Goal: Task Accomplishment & Management: Use online tool/utility

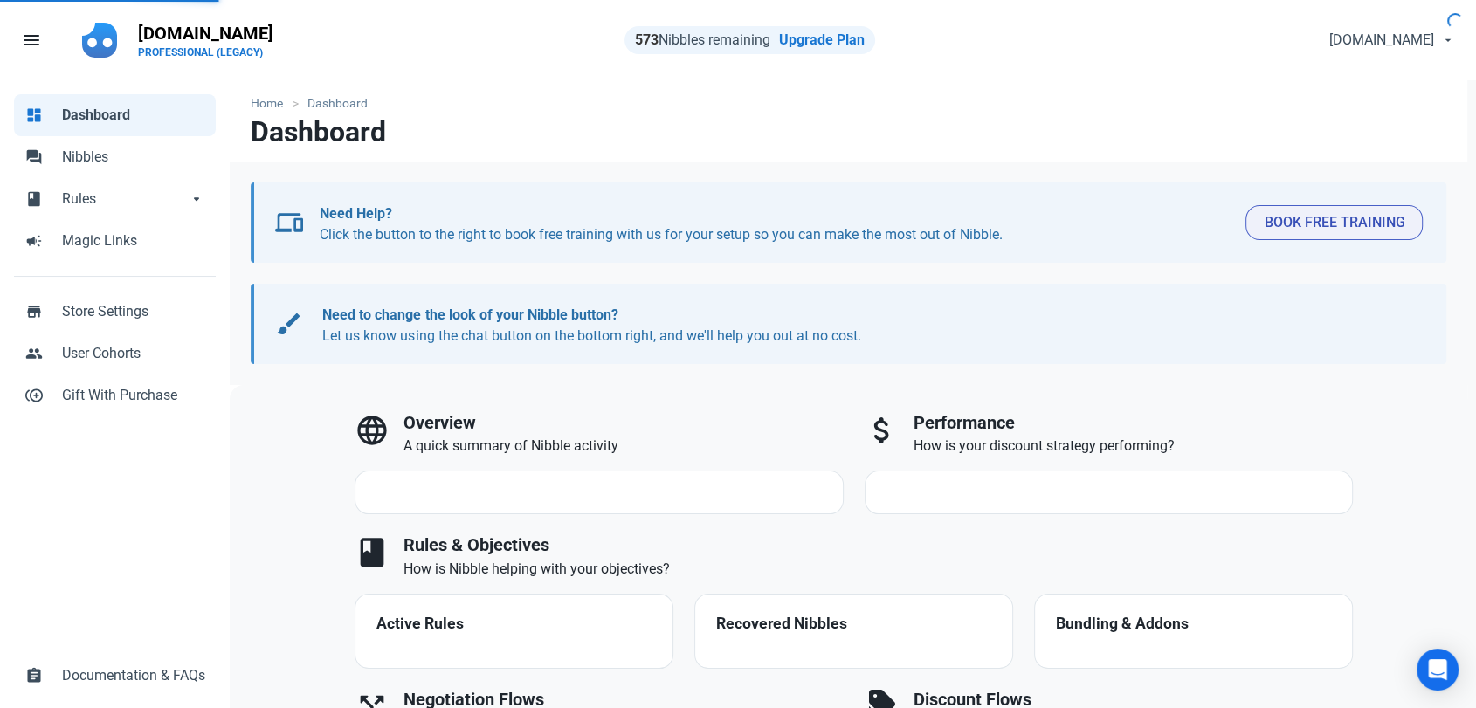
select select "7d"
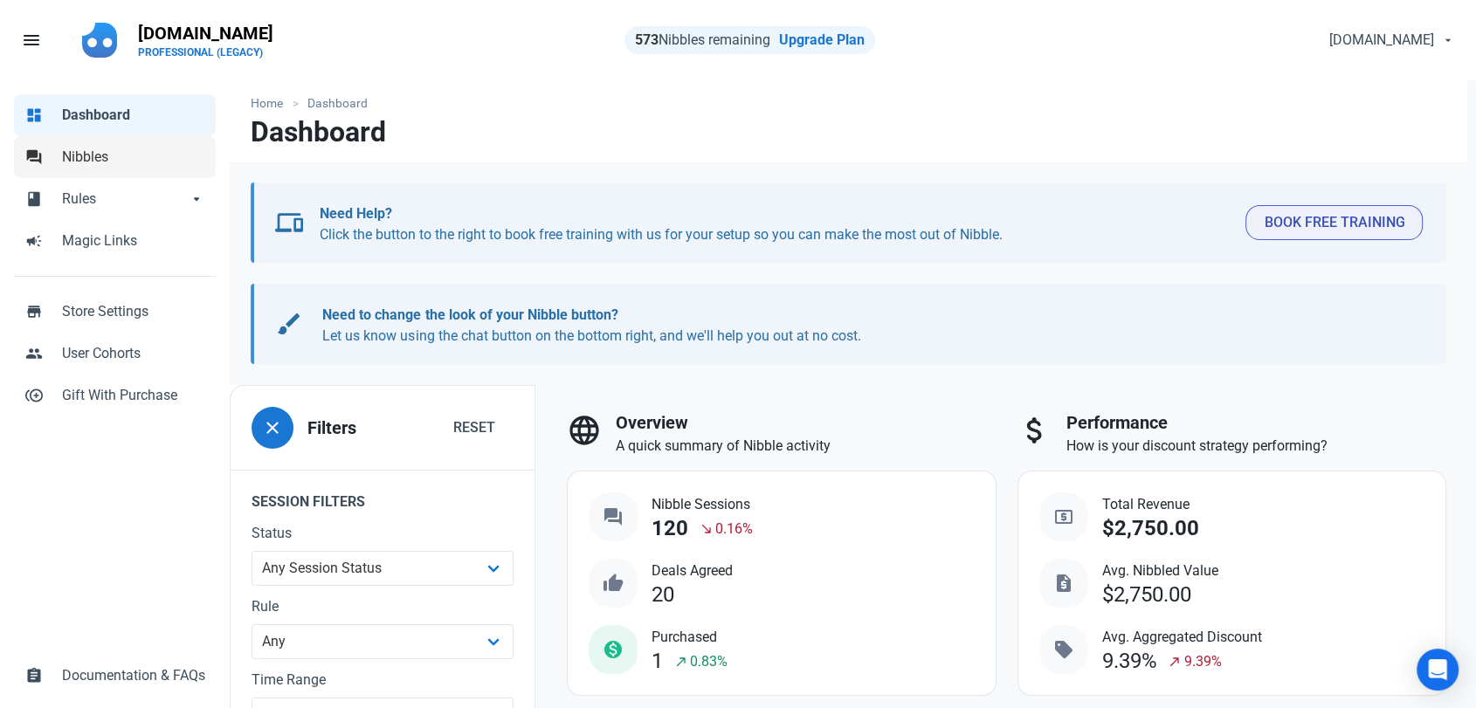
click at [99, 148] on span "Nibbles" at bounding box center [133, 157] width 143 height 21
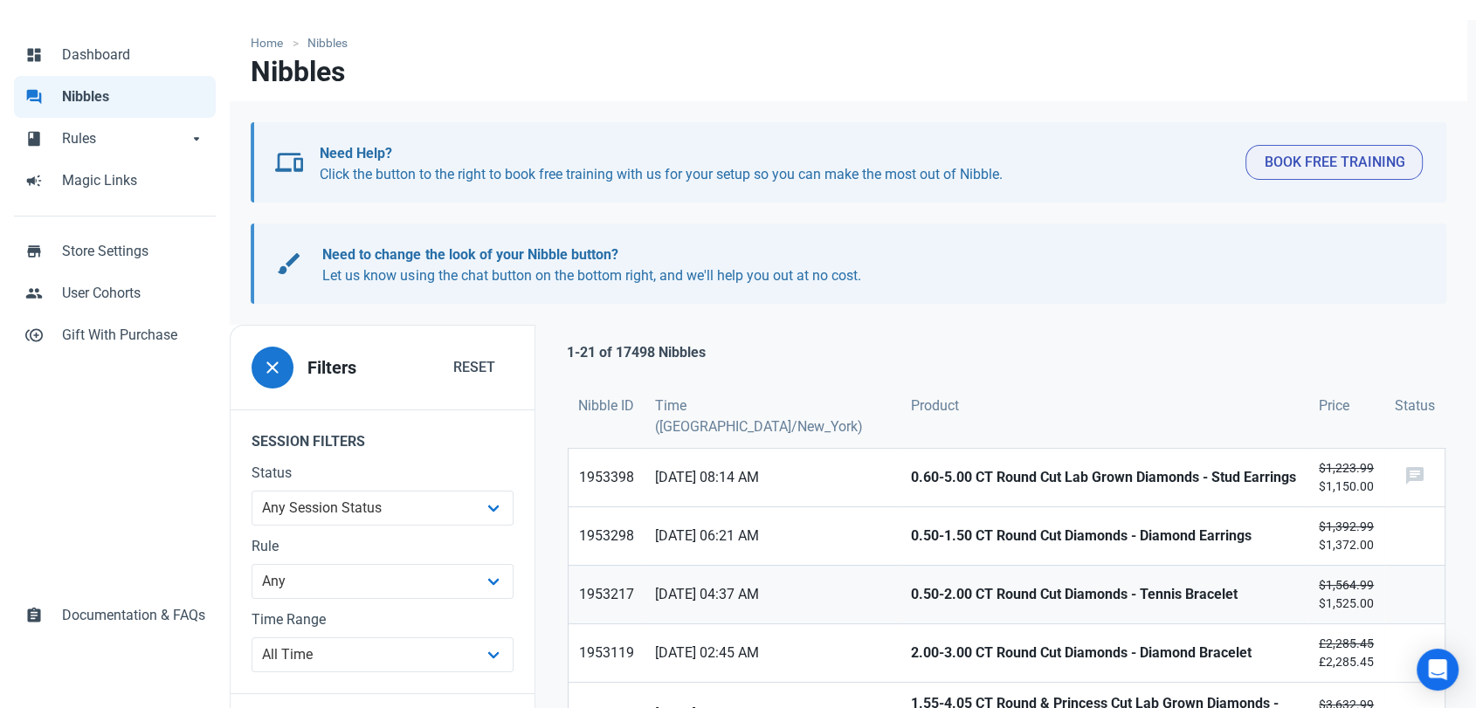
scroll to position [291, 0]
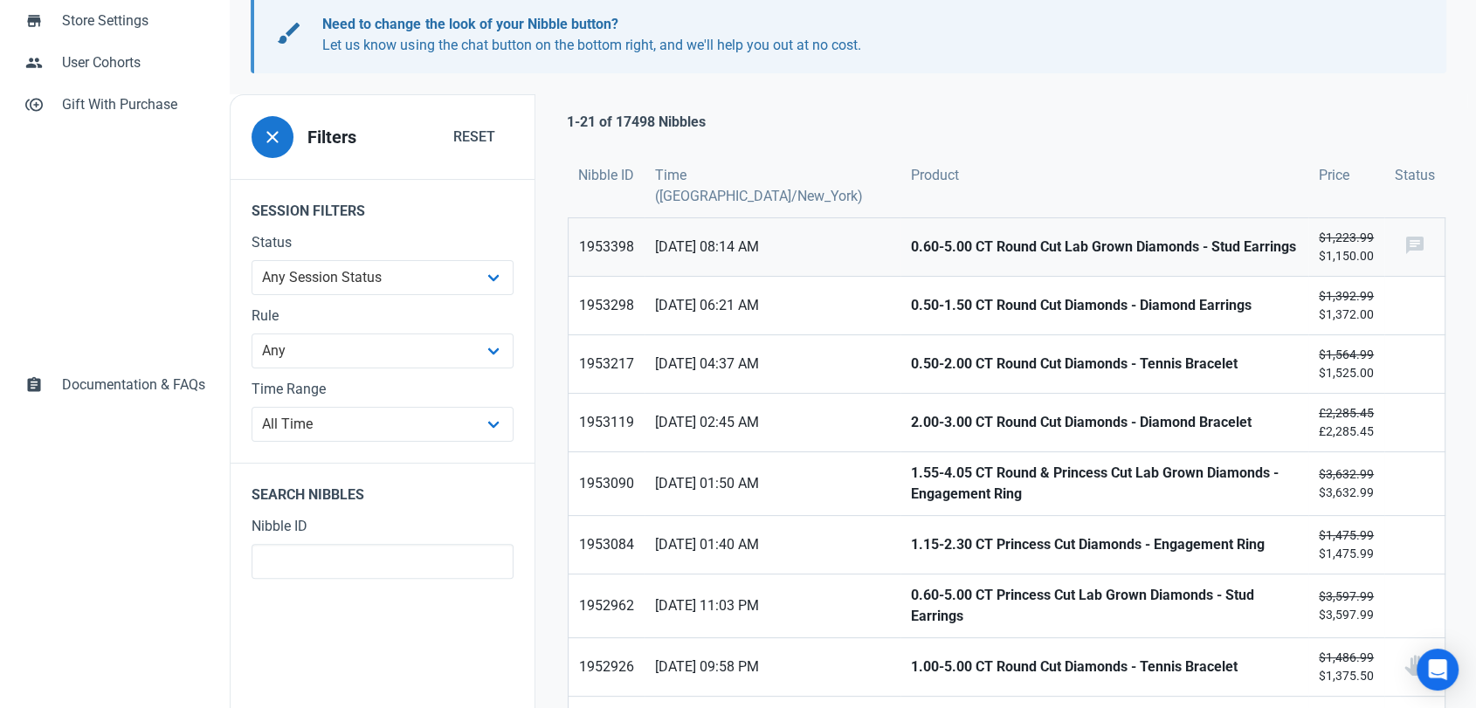
click at [911, 252] on strong "0.60-5.00 CT Round Cut Lab Grown Diamonds - Stud Earrings" at bounding box center [1104, 247] width 387 height 21
click at [911, 309] on strong "0.50-1.50 CT Round Cut Diamonds - Diamond Earrings" at bounding box center [1104, 305] width 387 height 21
click at [911, 362] on strong "0.50-2.00 CT Round Cut Diamonds - Tennis Bracelet" at bounding box center [1104, 364] width 387 height 21
click at [911, 425] on strong "2.00-3.00 CT Round Cut Diamonds - Diamond Bracelet" at bounding box center [1104, 422] width 387 height 21
click at [911, 486] on strong "1.55-4.05 CT Round & Princess Cut Lab Grown Diamonds - Engagement Ring" at bounding box center [1104, 484] width 387 height 42
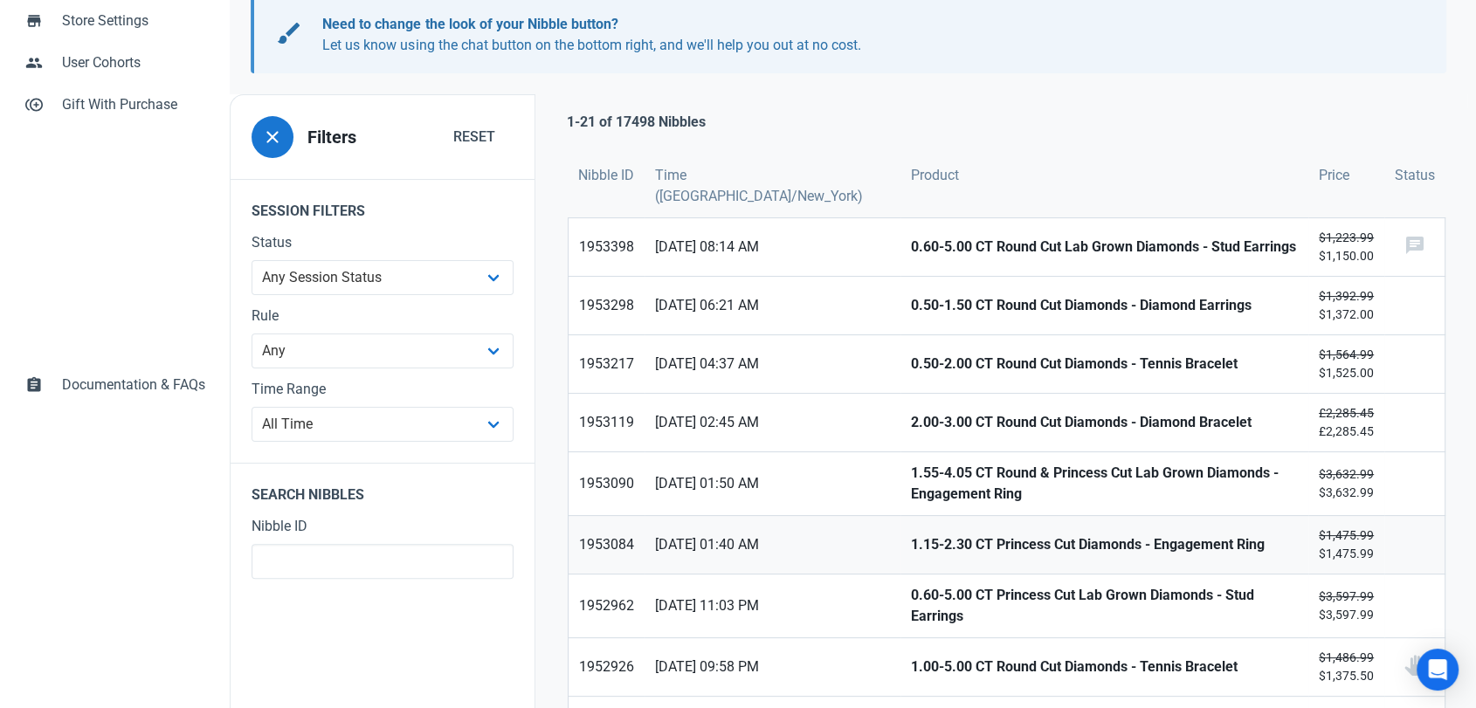
click at [901, 544] on link "1.15-2.30 CT Princess Cut Diamonds - Engagement Ring" at bounding box center [1105, 545] width 408 height 58
click at [901, 590] on link "0.60-5.00 CT Princess Cut Lab Grown Diamonds - Stud Earrings" at bounding box center [1105, 606] width 408 height 63
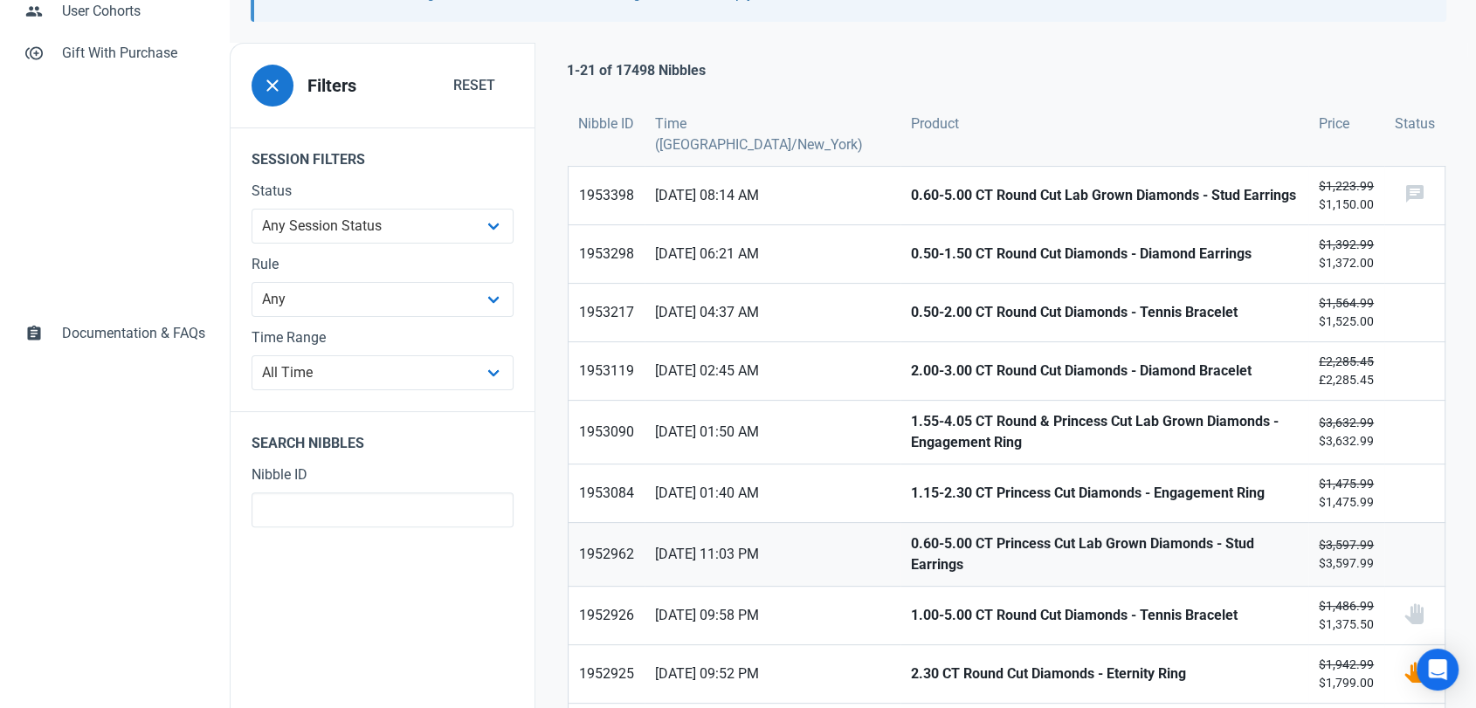
scroll to position [388, 0]
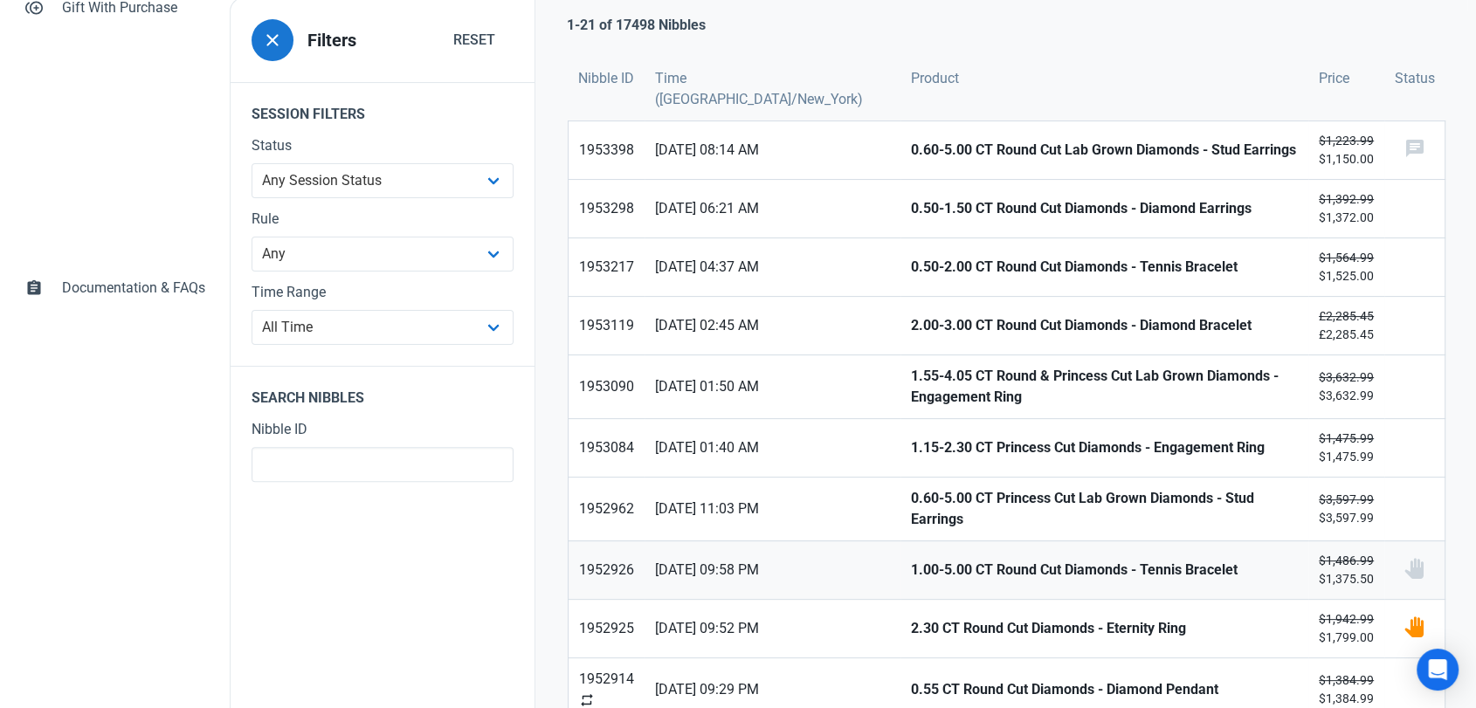
click at [911, 560] on strong "1.00-5.00 CT Round Cut Diamonds - Tennis Bracelet" at bounding box center [1104, 570] width 387 height 21
click at [901, 604] on link "2.30 CT Round Cut Diamonds - Eternity Ring" at bounding box center [1105, 629] width 408 height 58
click at [901, 671] on link "0.55 CT Round Cut Diamonds - Diamond Pendant" at bounding box center [1105, 690] width 408 height 63
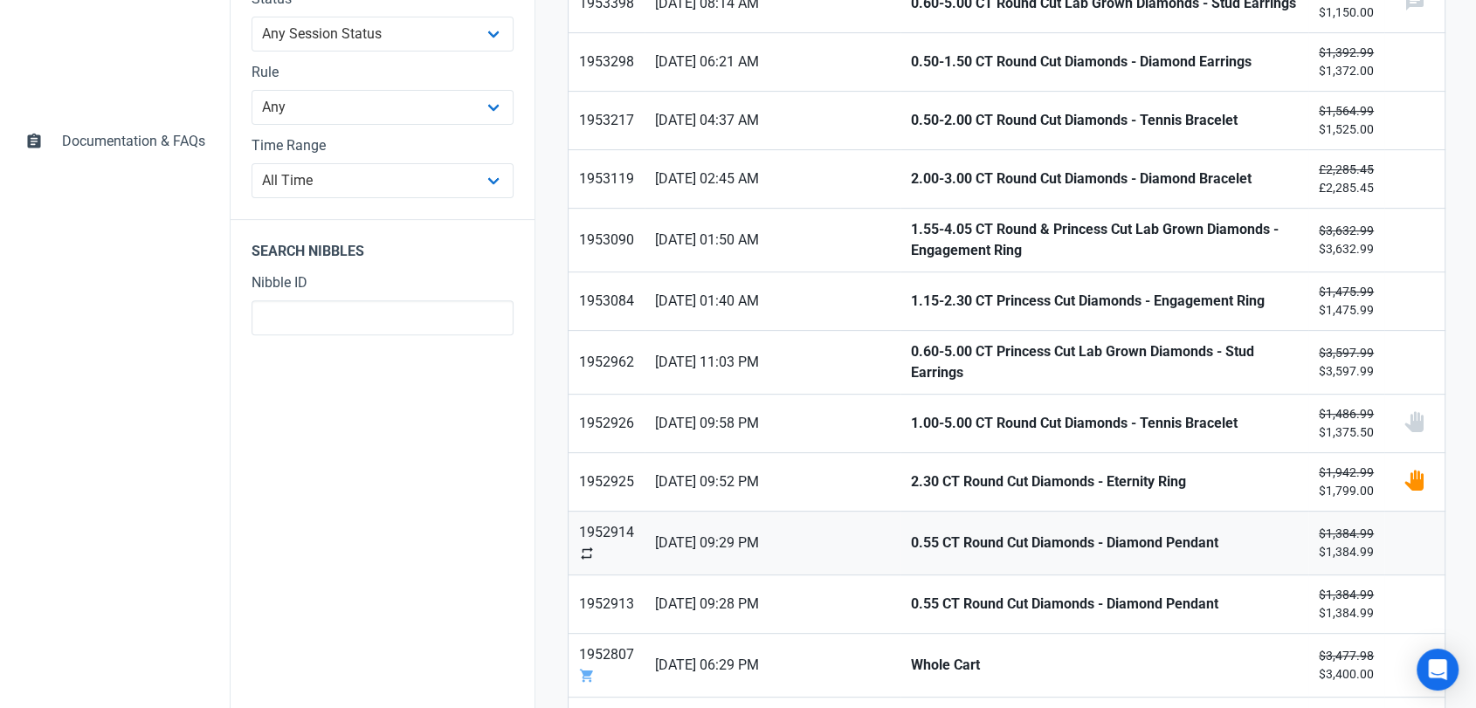
scroll to position [582, 0]
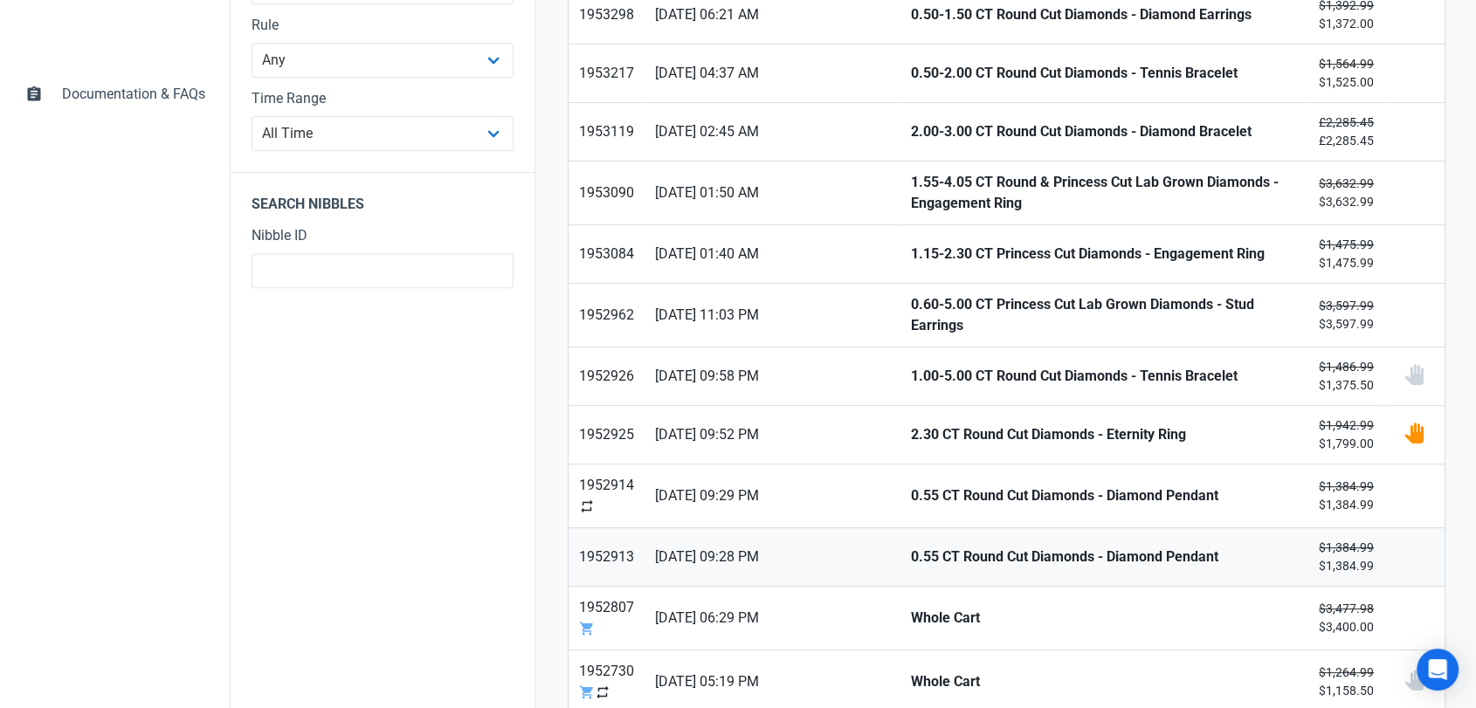
click at [911, 551] on strong "0.55 CT Round Cut Diamonds - Diamond Pendant" at bounding box center [1104, 557] width 387 height 21
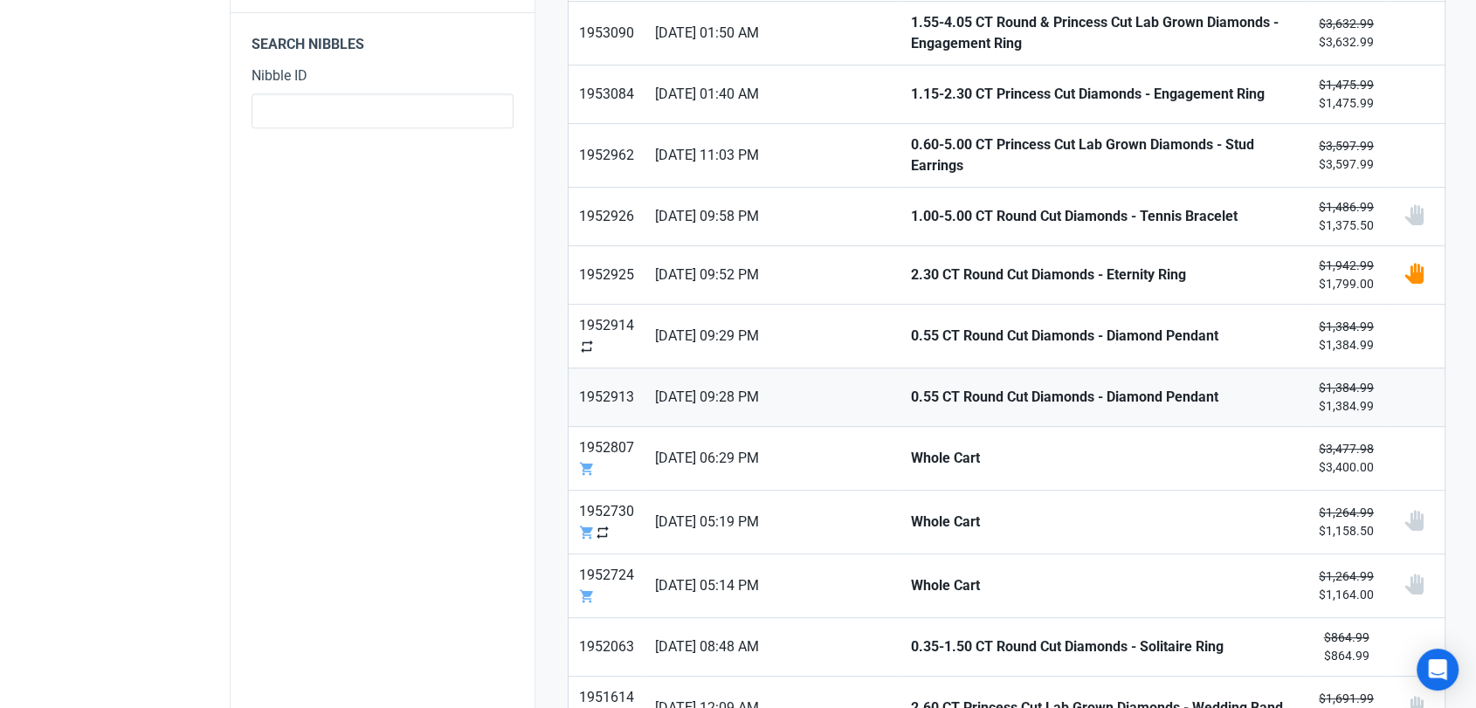
scroll to position [776, 0]
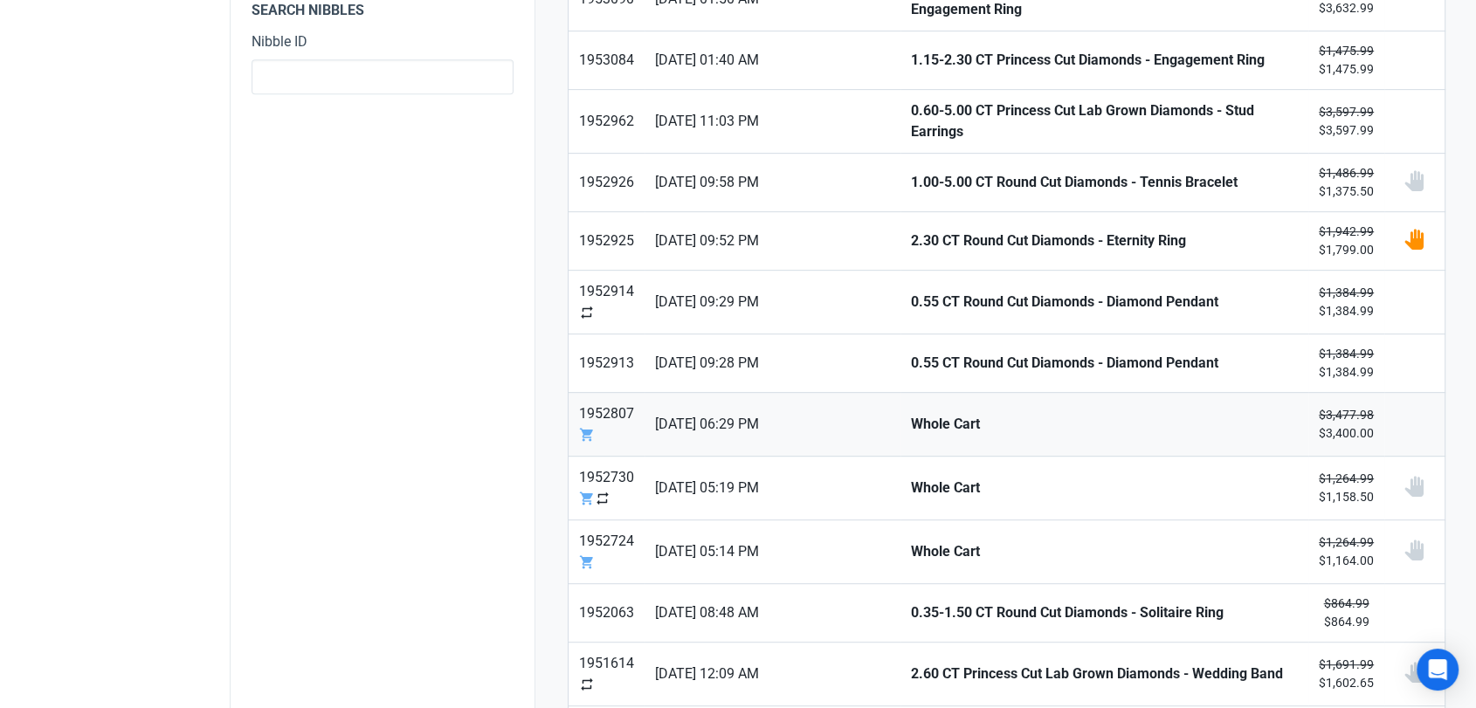
click at [901, 428] on link "Whole Cart" at bounding box center [1105, 424] width 408 height 63
click at [901, 493] on link "Whole Cart" at bounding box center [1105, 488] width 408 height 63
click at [911, 547] on strong "Whole Cart" at bounding box center [1104, 552] width 387 height 21
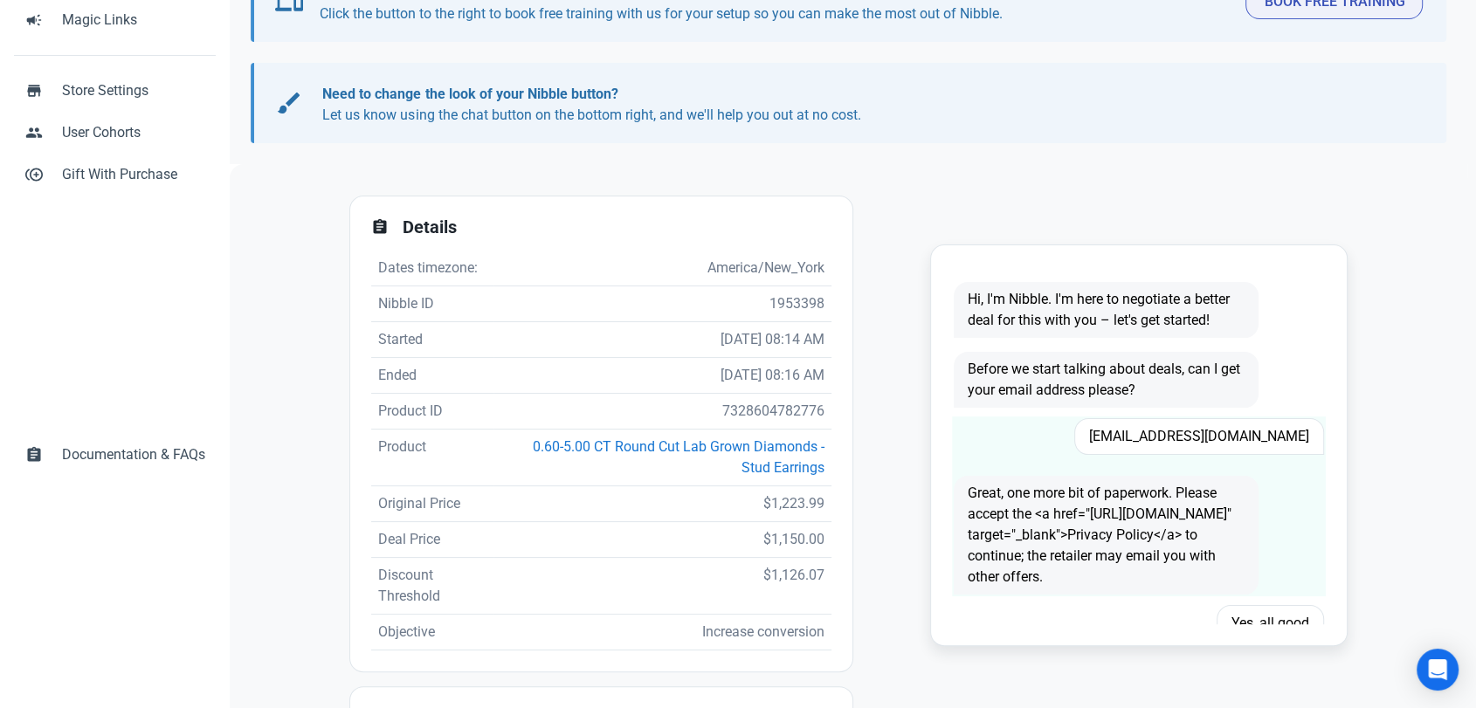
scroll to position [342, 0]
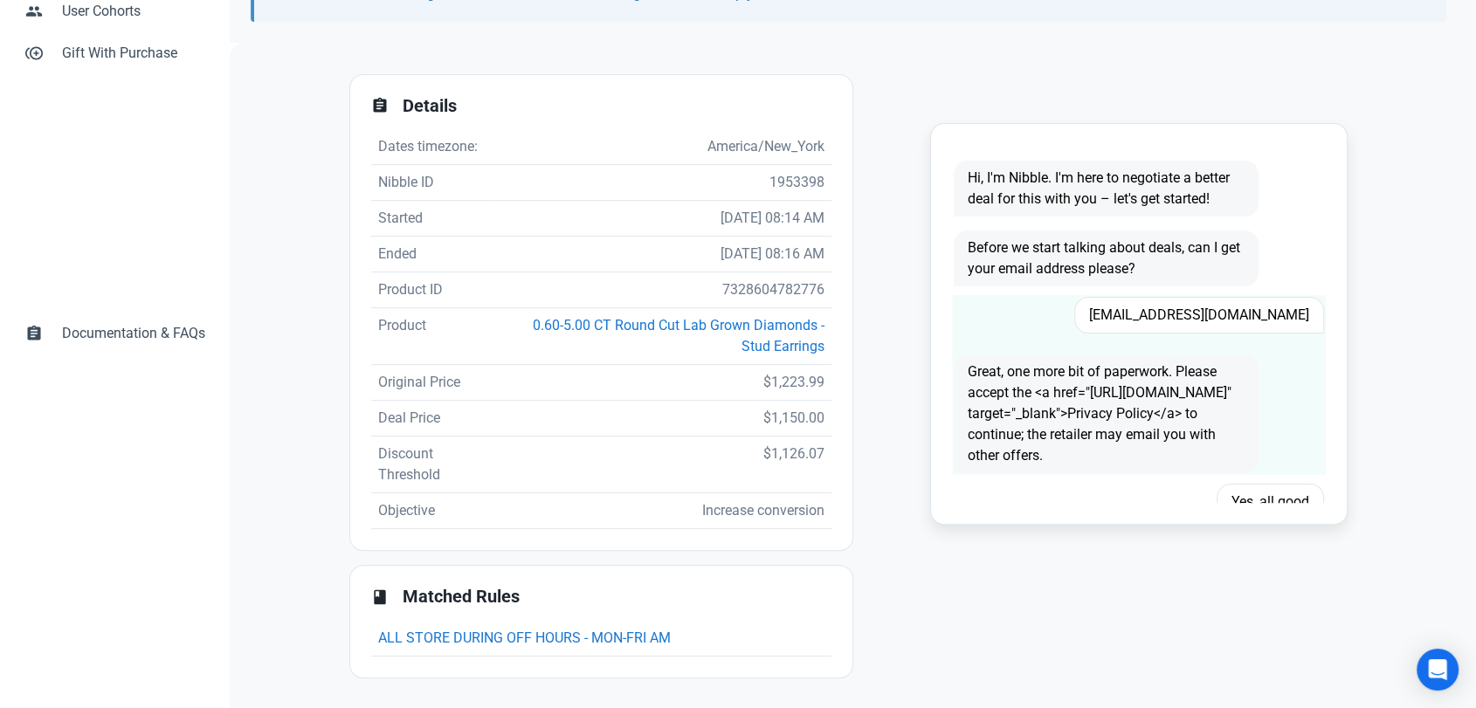
click at [1179, 309] on span "Mybenbella@yahoo.com" at bounding box center [1199, 315] width 250 height 37
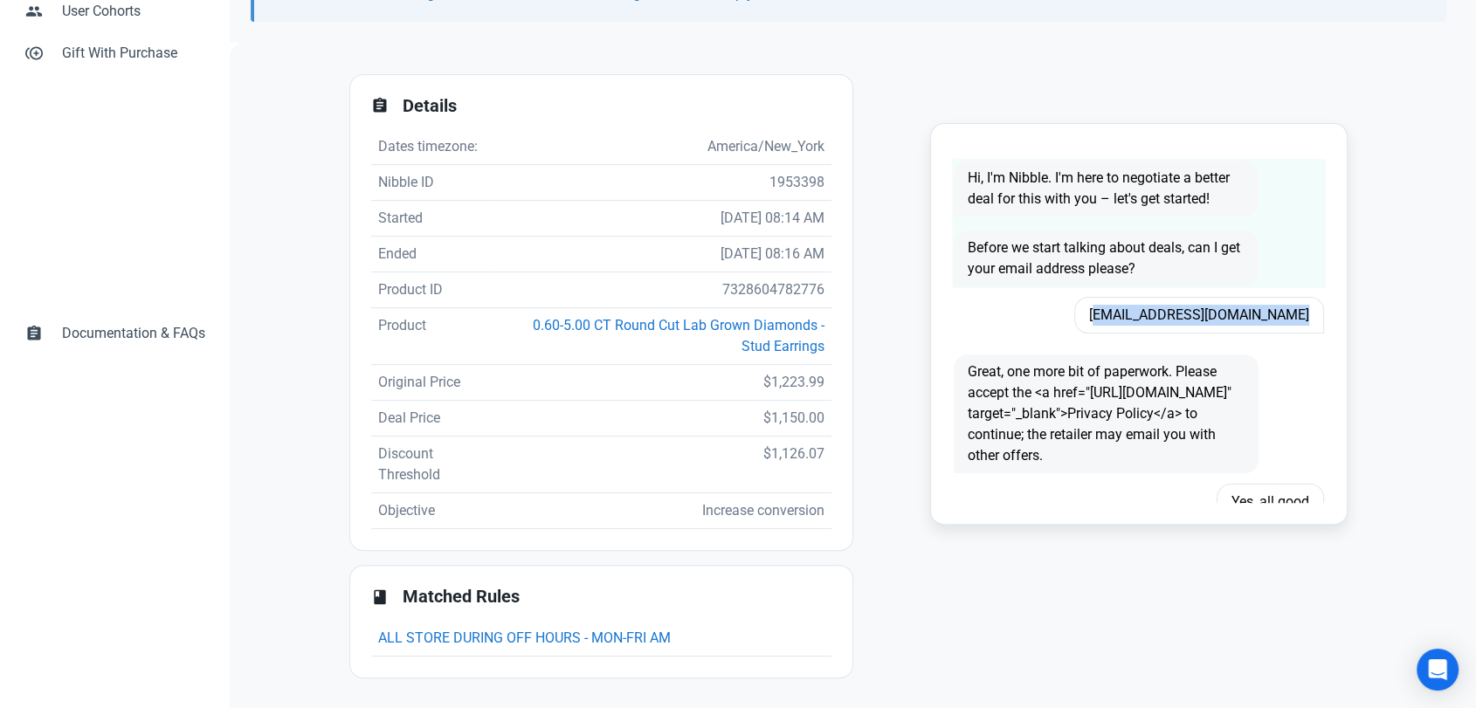
copy span "Mybenbella@yahoo.com"
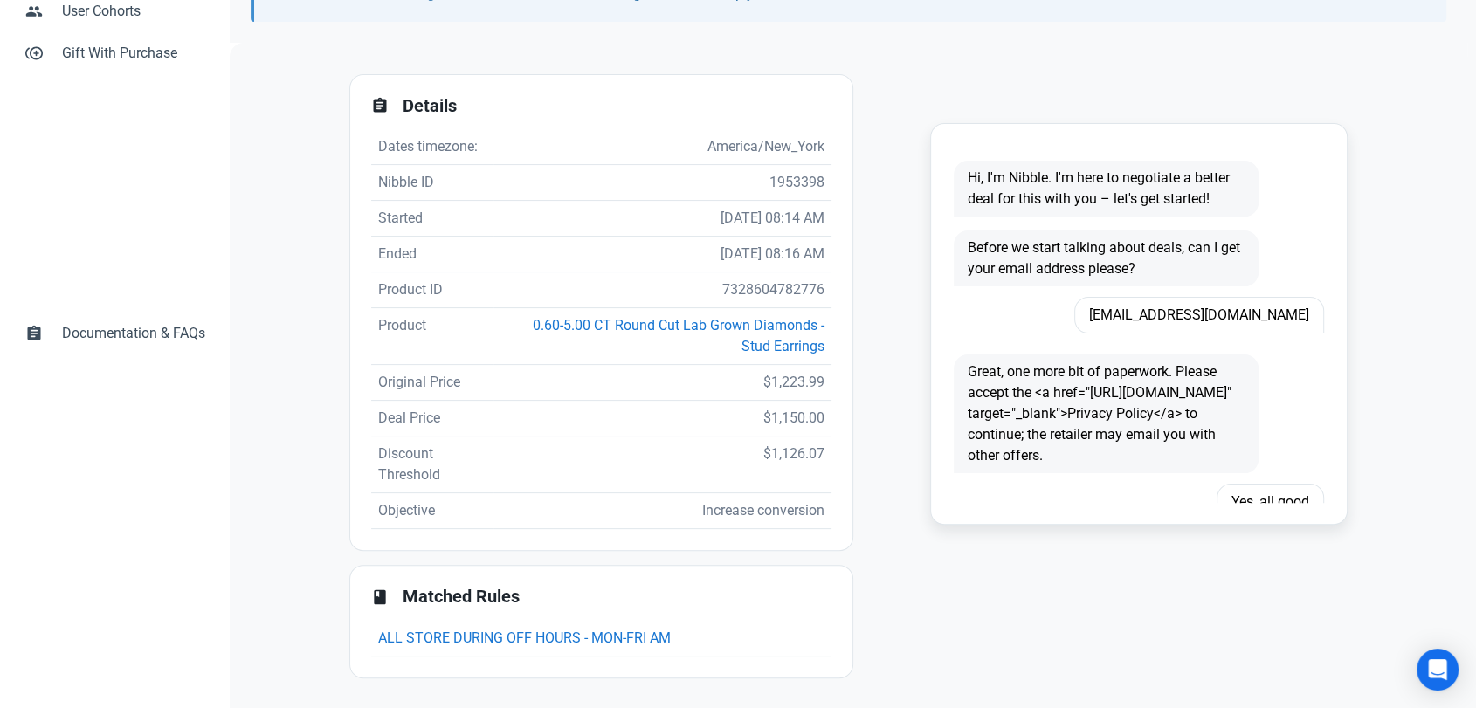
click at [781, 288] on td "7328604782776" at bounding box center [663, 291] width 338 height 36
copy td "7328604782776"
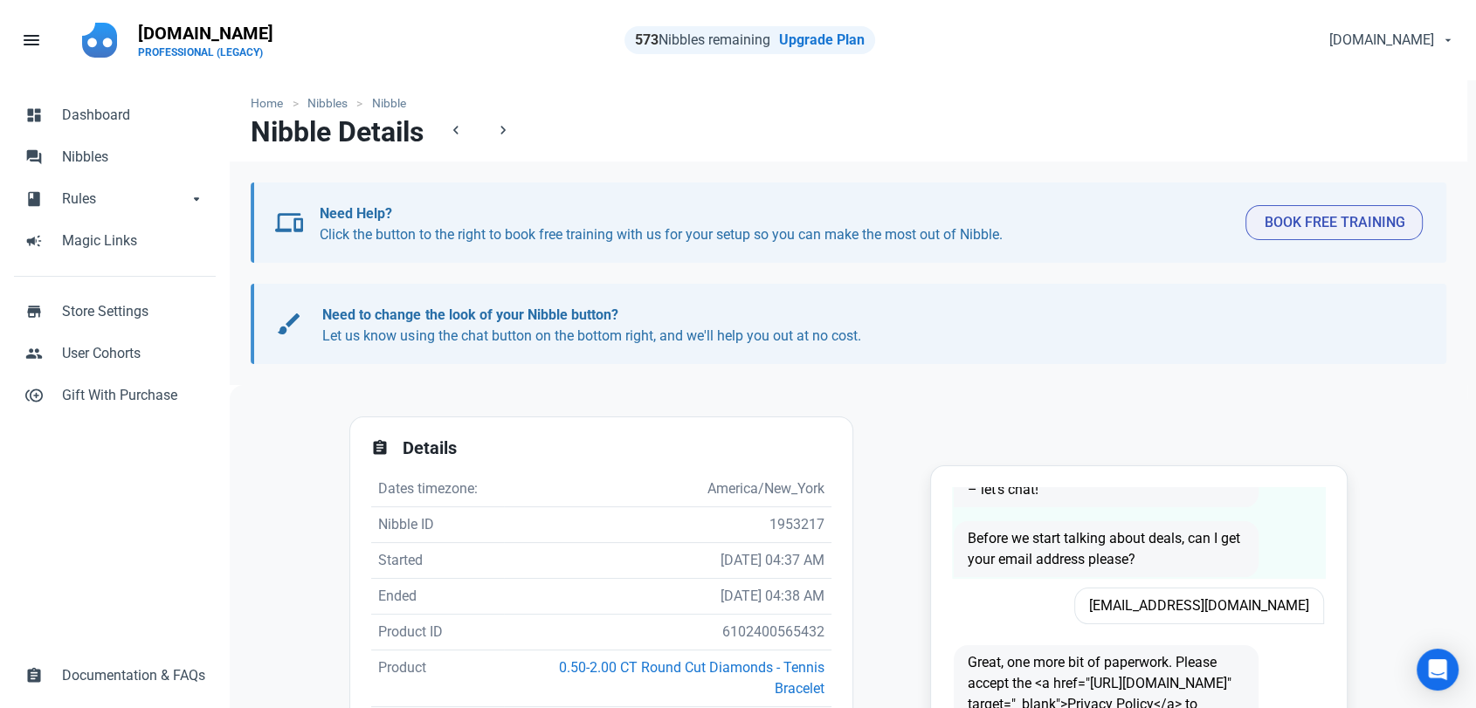
scroll to position [97, 0]
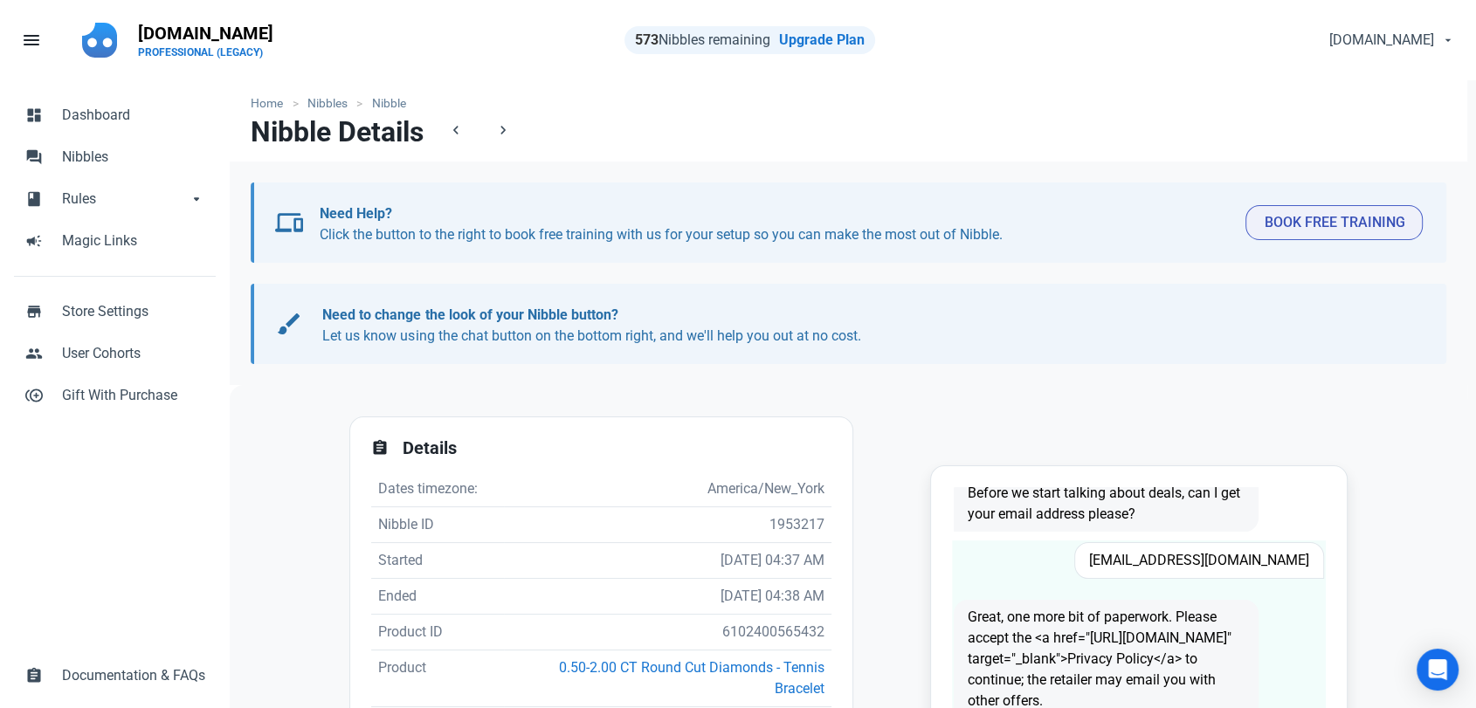
click at [1200, 557] on span "[EMAIL_ADDRESS][DOMAIN_NAME]" at bounding box center [1199, 560] width 250 height 37
click at [1200, 557] on span "gcataldo01@live.com.au" at bounding box center [1199, 560] width 250 height 37
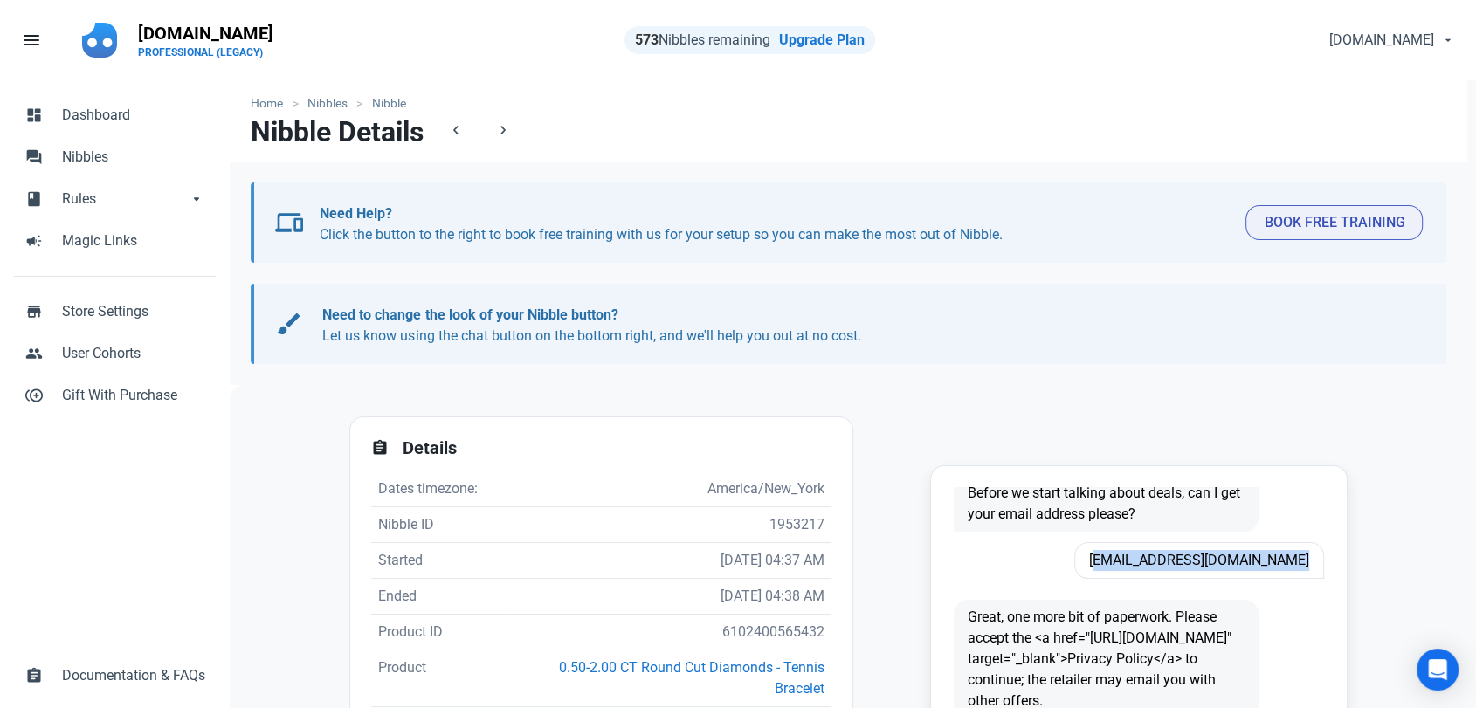
copy span "gcataldo01@live.com.au"
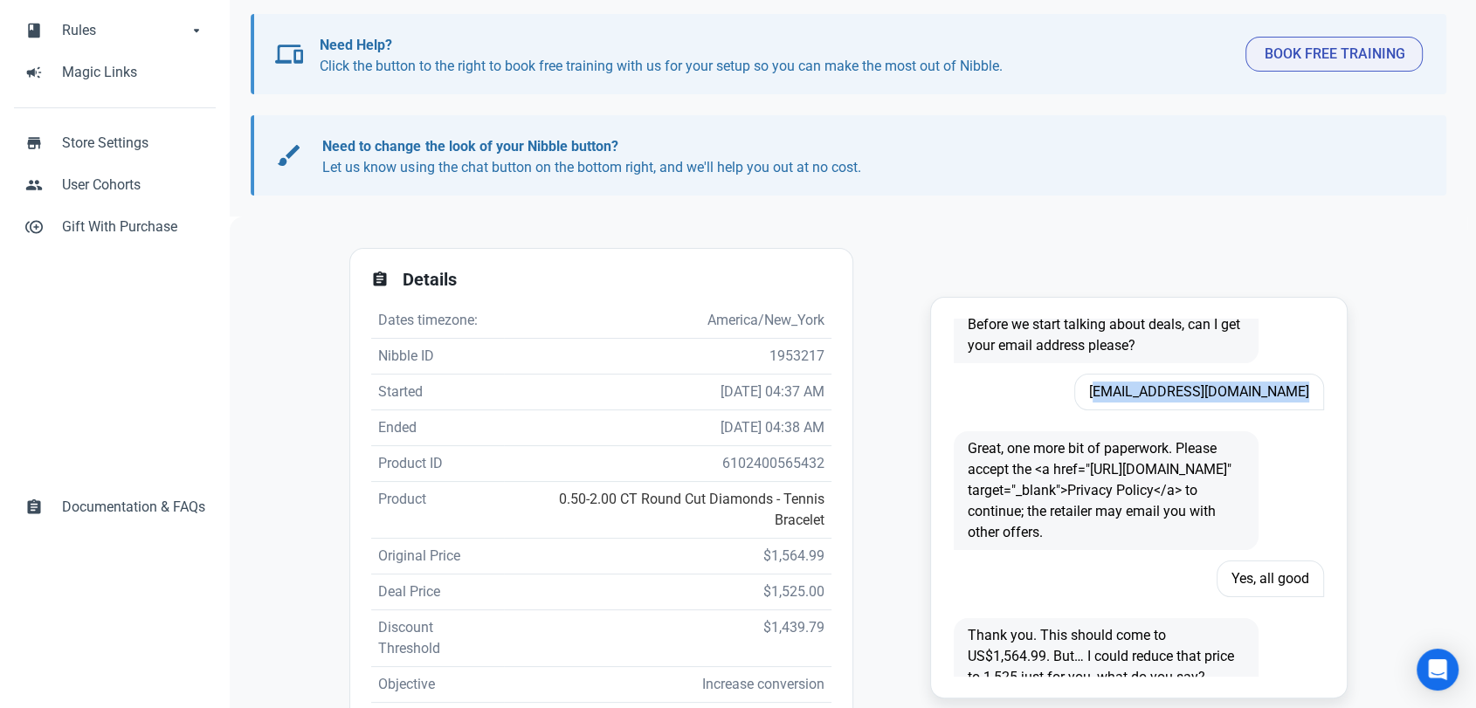
scroll to position [194, 0]
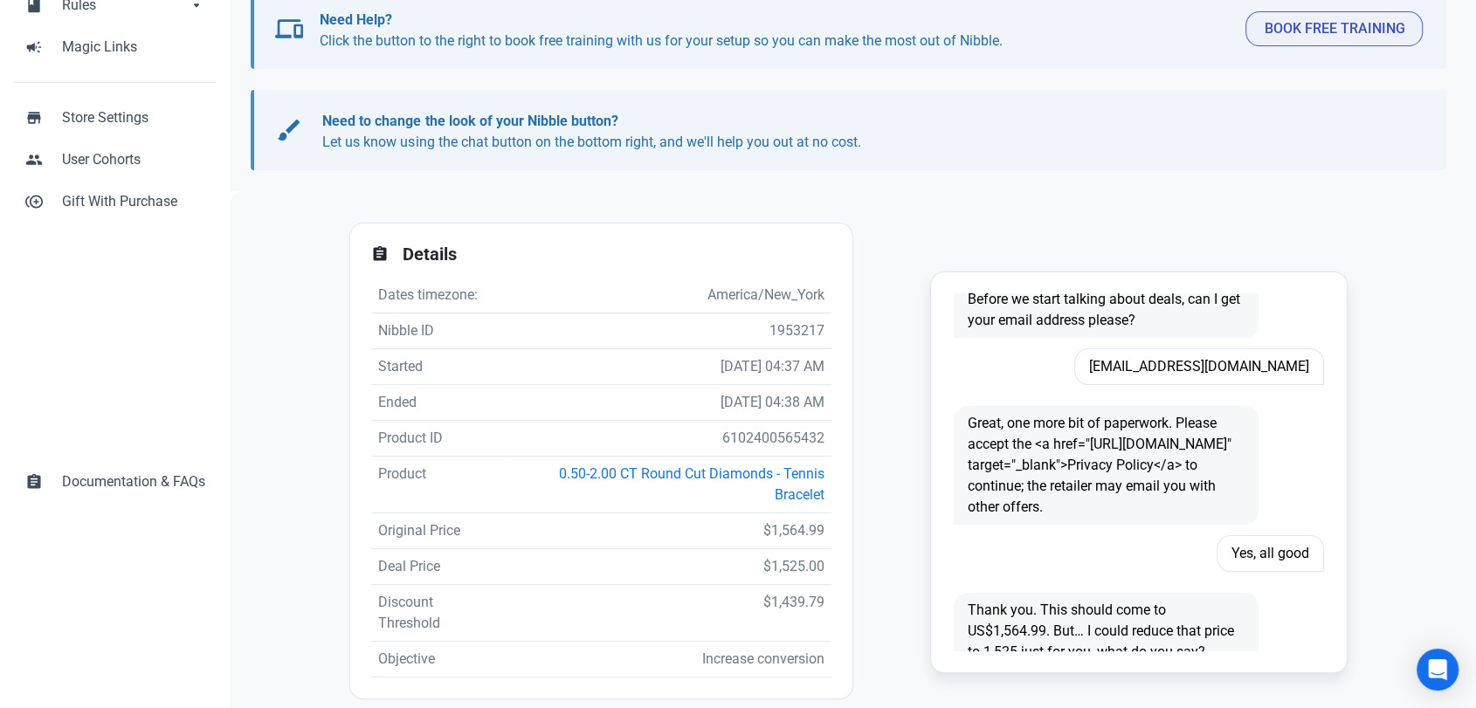
click at [734, 438] on td "6102400565432" at bounding box center [668, 439] width 328 height 36
copy td "6102400565432"
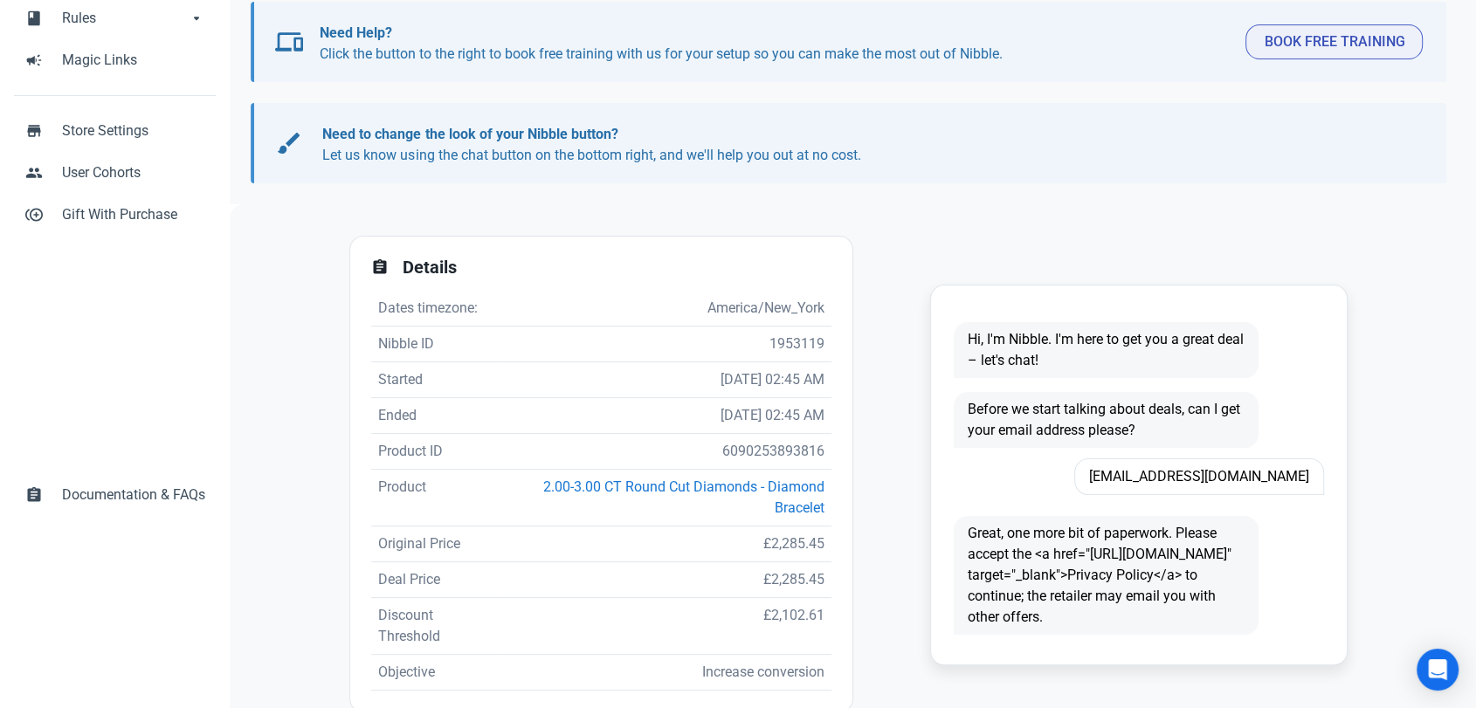
scroll to position [194, 0]
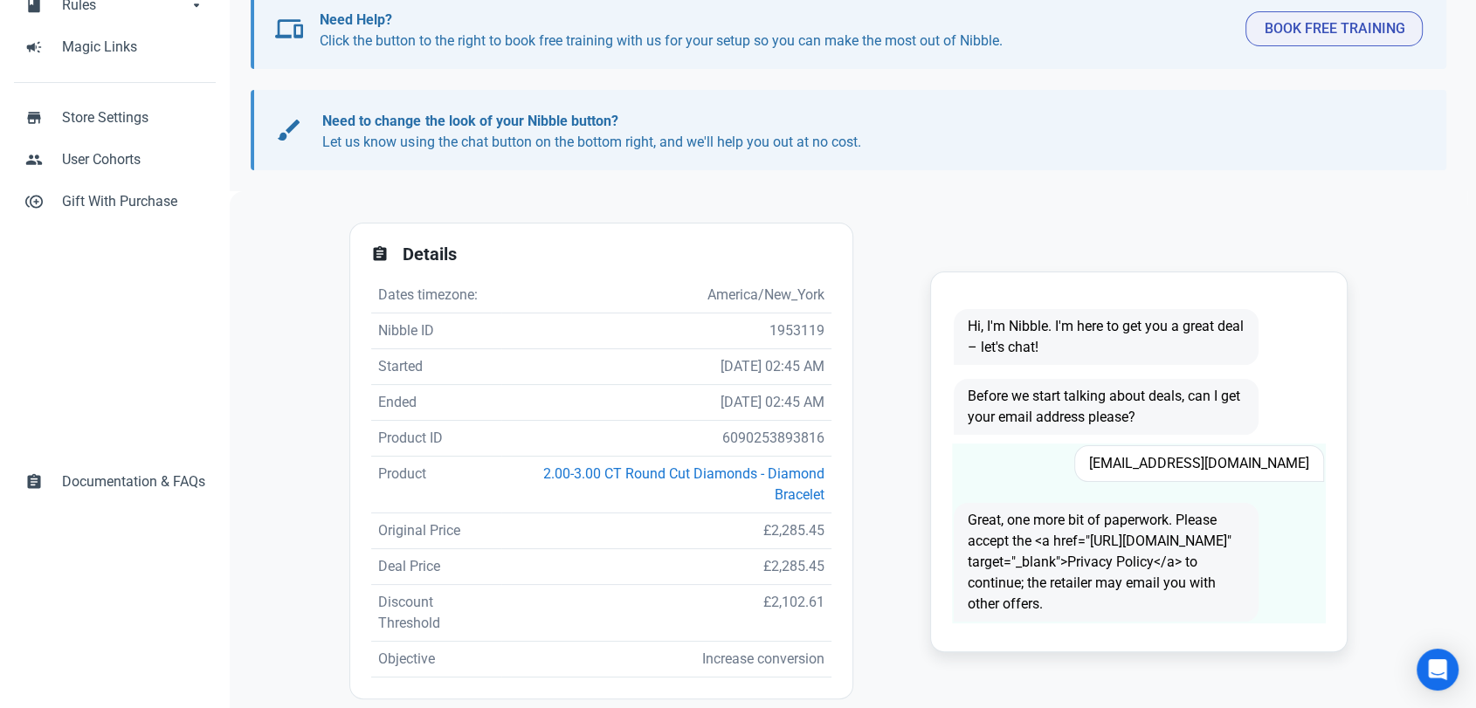
click at [1247, 460] on span "nbb.t.m.d@gmail.com" at bounding box center [1199, 463] width 250 height 37
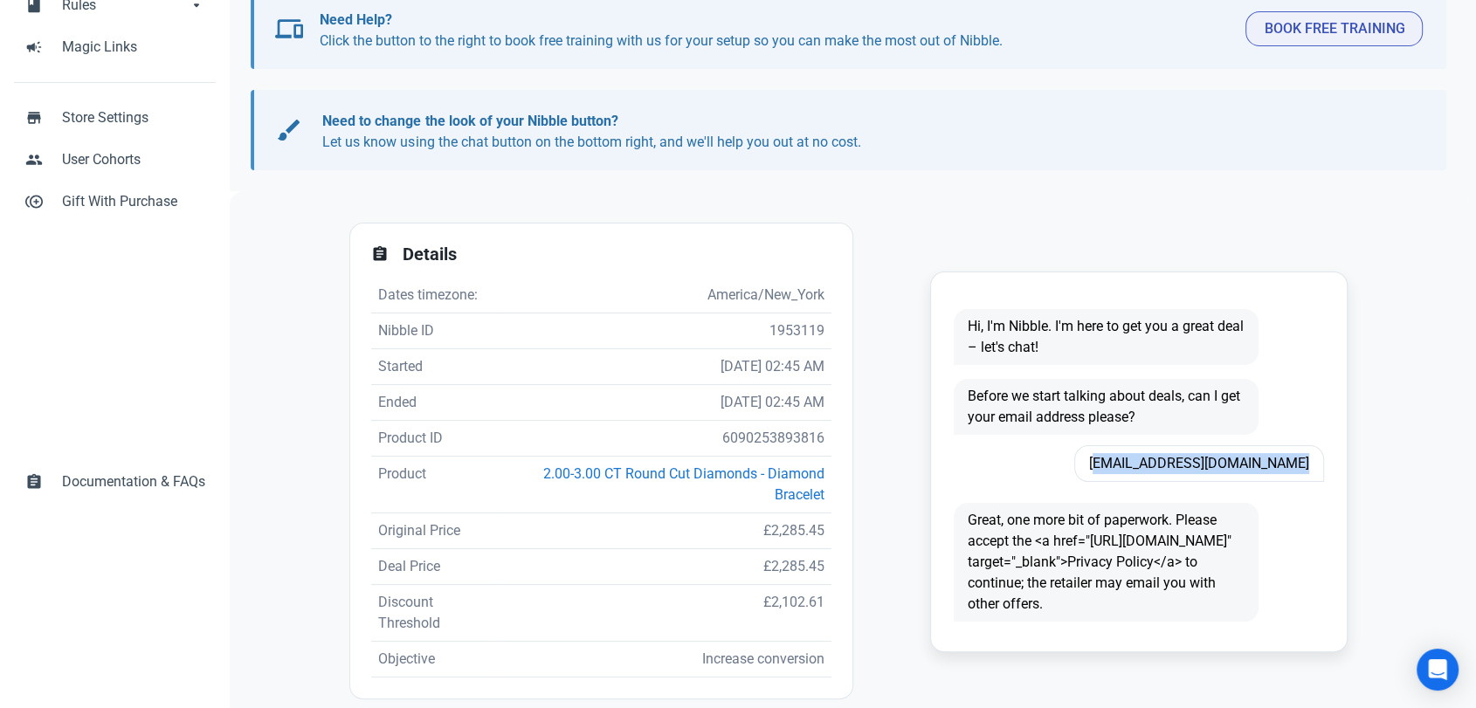
copy span "nbb.t.m.d@gmail.com"
click at [713, 437] on td "6090253893816" at bounding box center [666, 439] width 331 height 36
copy td "6090253893816"
click at [769, 533] on td "£2,285.45" at bounding box center [666, 532] width 331 height 36
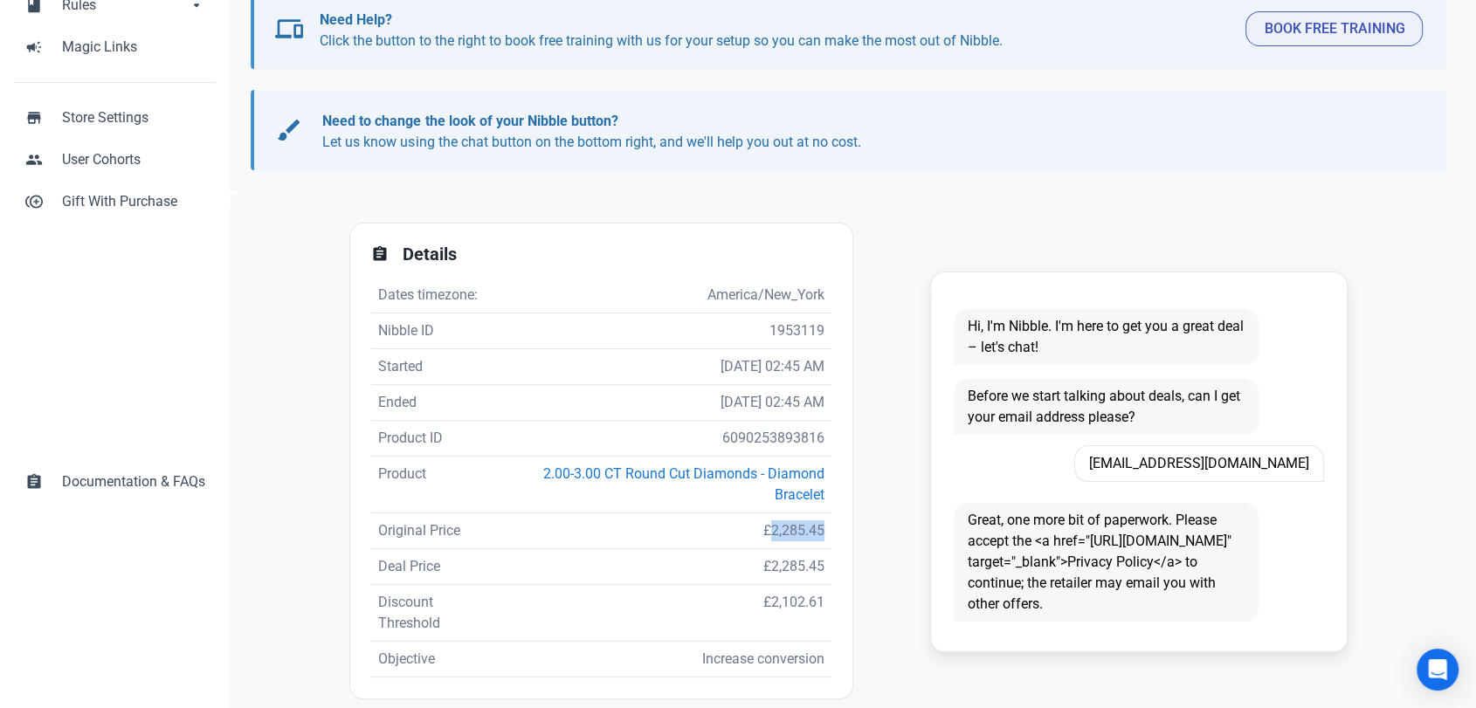
click at [769, 533] on td "£2,285.45" at bounding box center [666, 532] width 331 height 36
copy td "2,285.45"
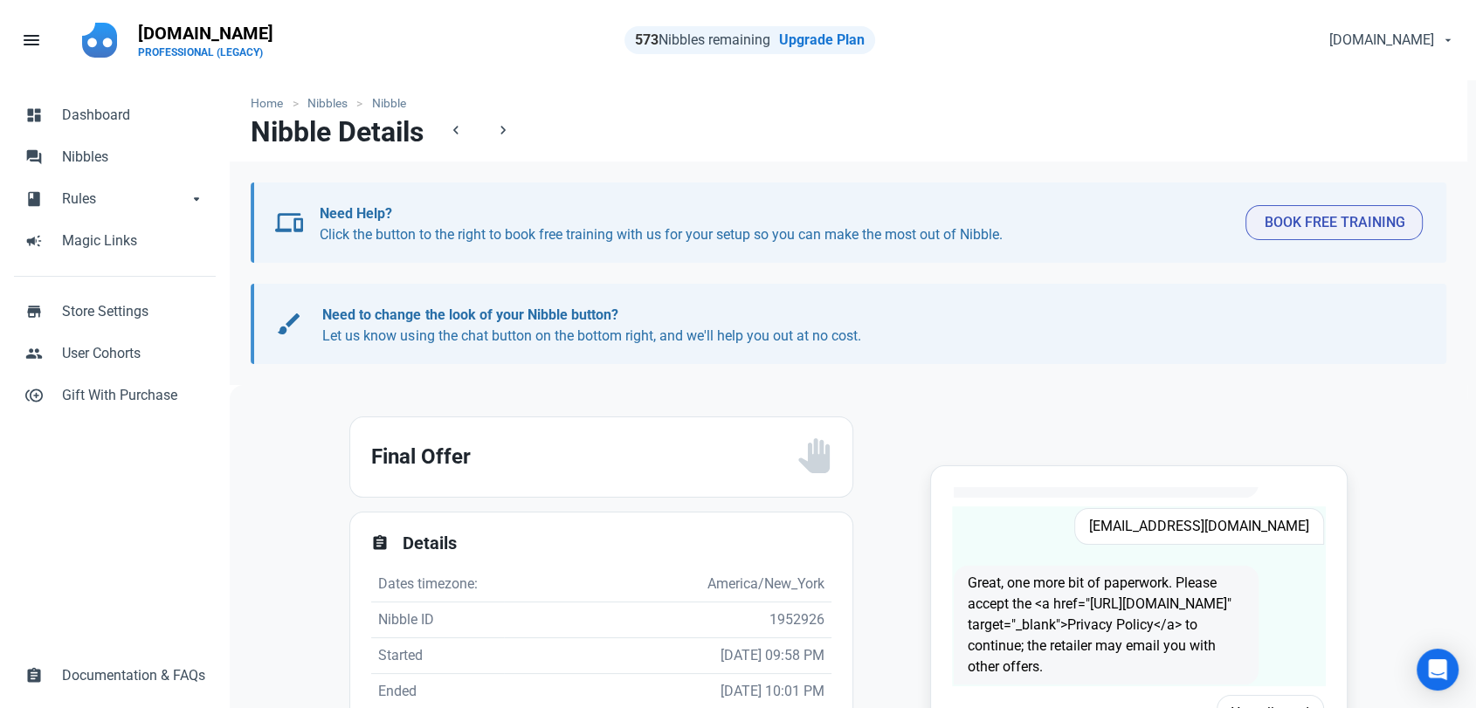
scroll to position [97, 0]
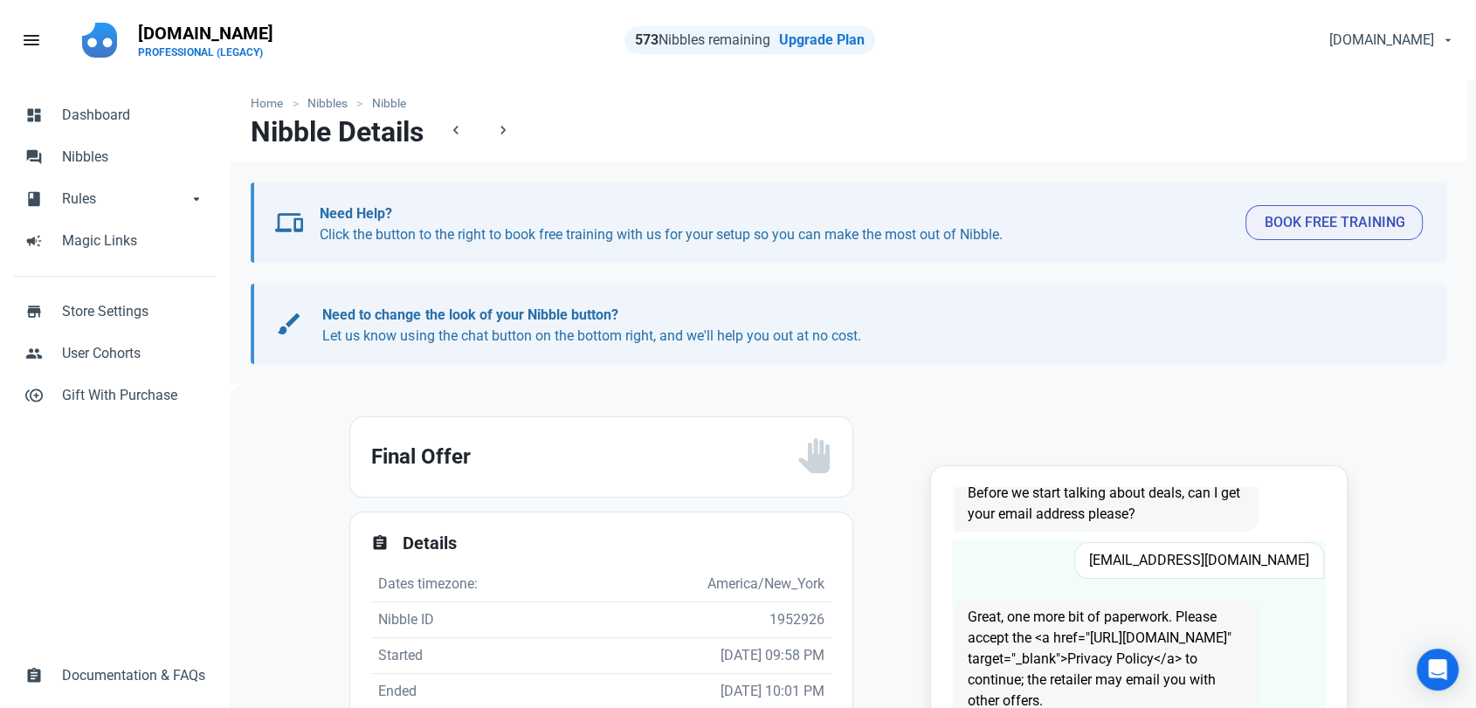
click at [1232, 565] on span "Cathrine4@aol.com" at bounding box center [1199, 560] width 250 height 37
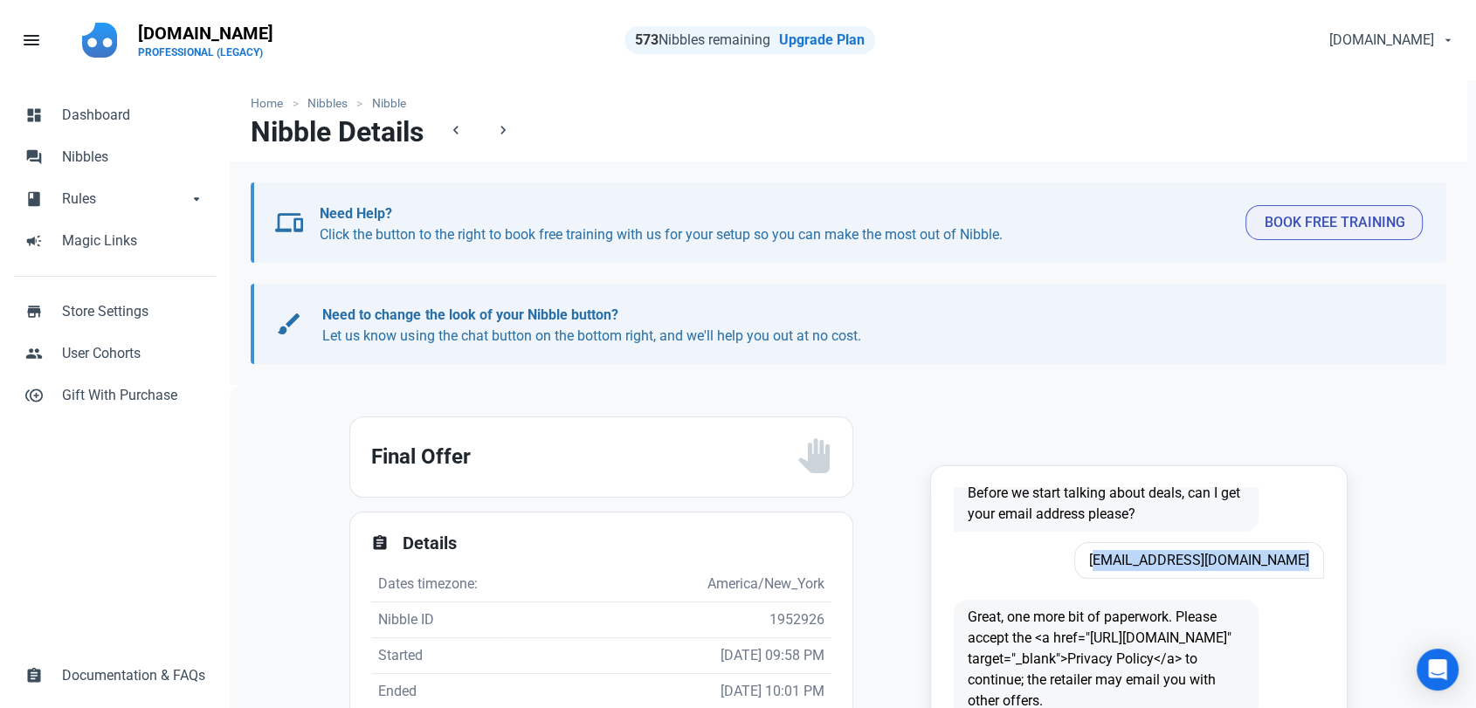
copy span "Cathrine4@aol.com"
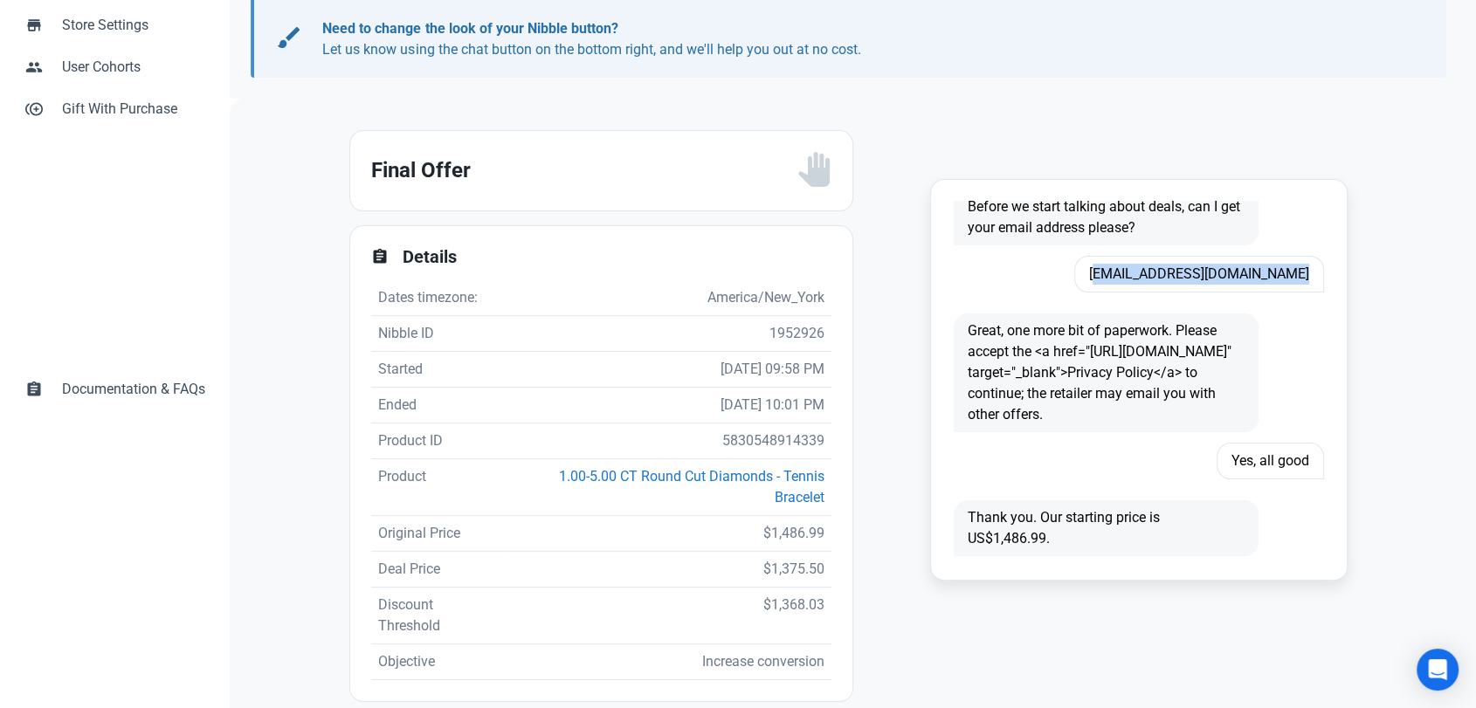
scroll to position [291, 0]
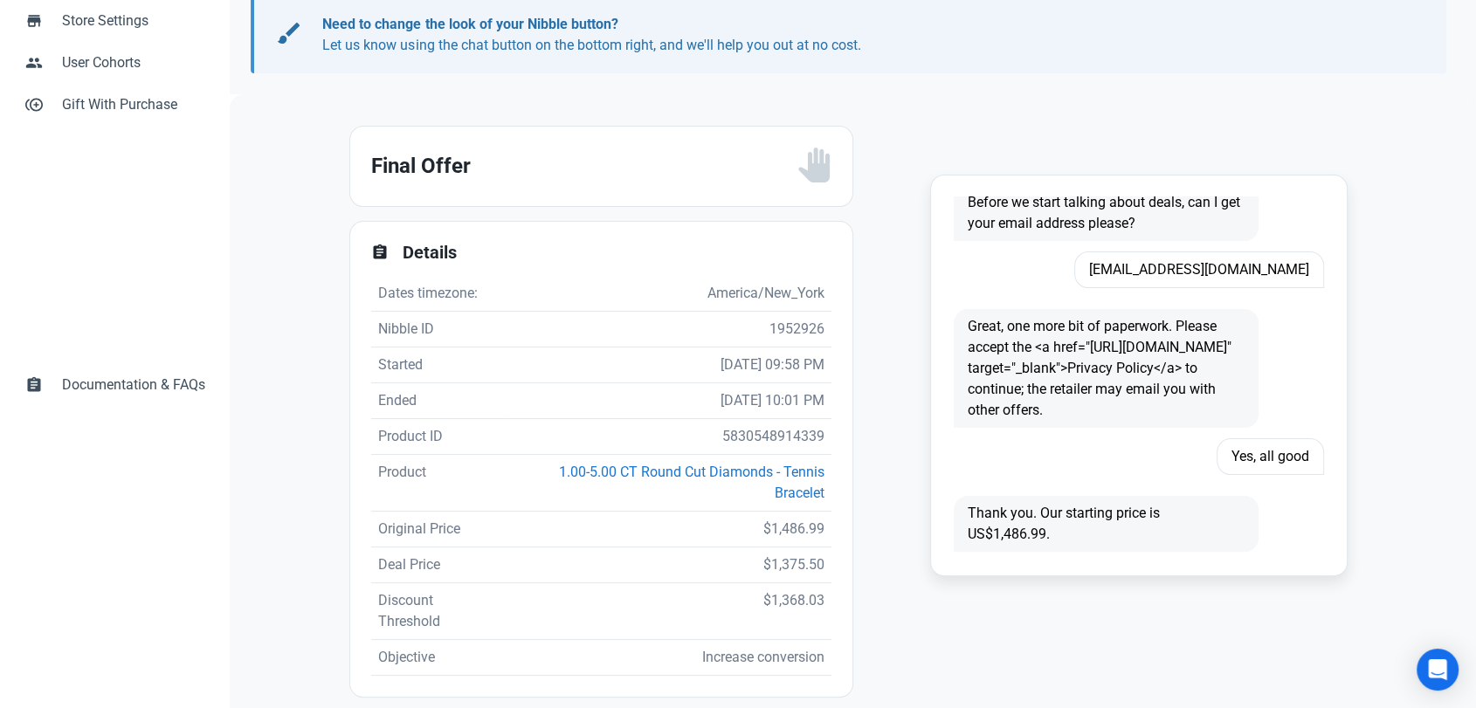
click at [793, 431] on td "5830548914339" at bounding box center [668, 437] width 328 height 36
copy td "5830548914339"
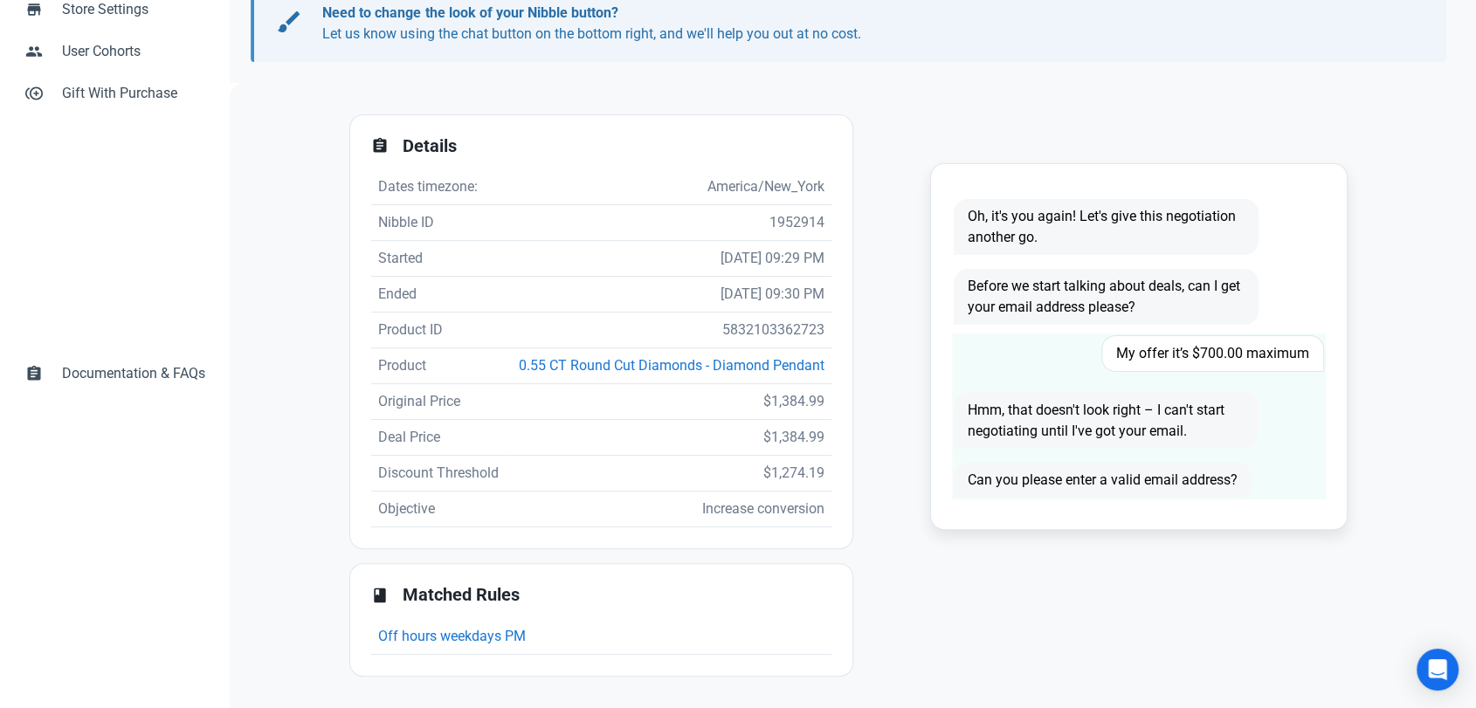
scroll to position [342, 0]
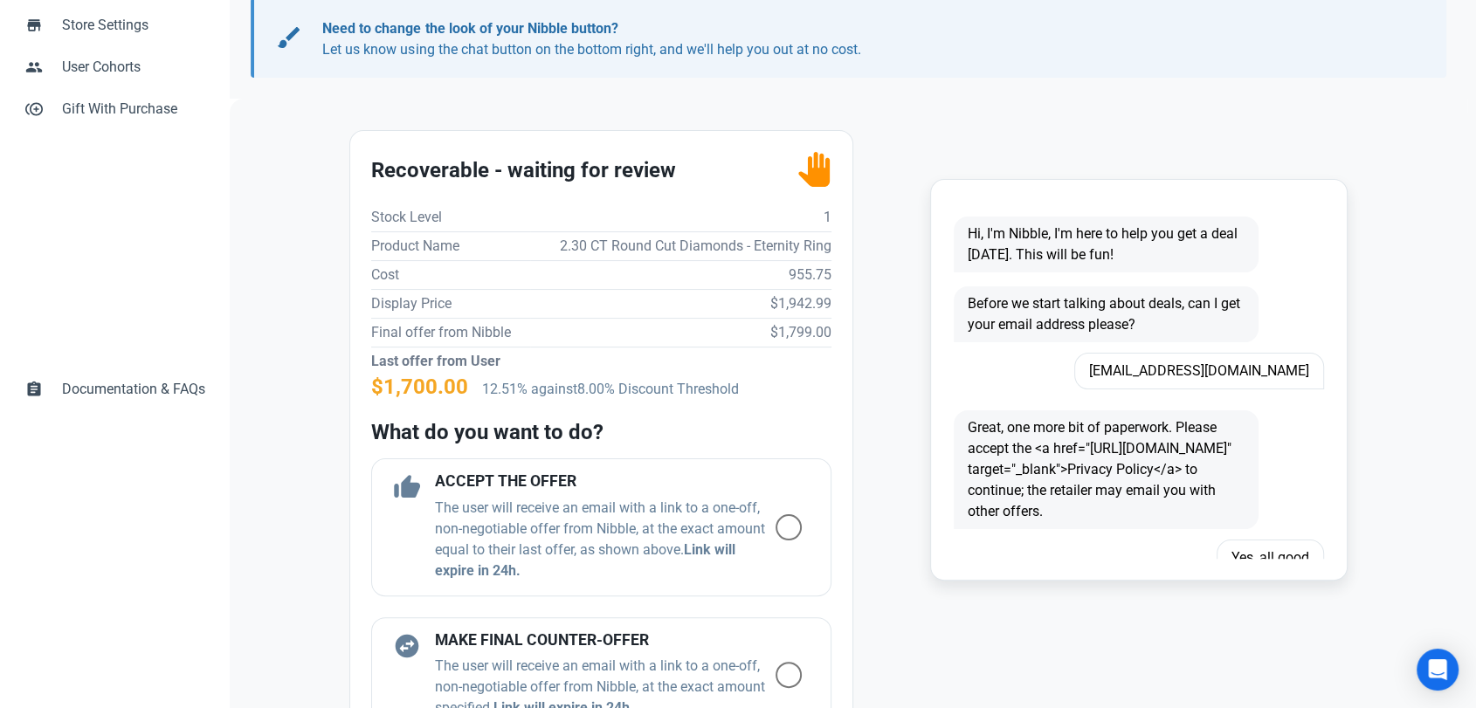
scroll to position [291, 0]
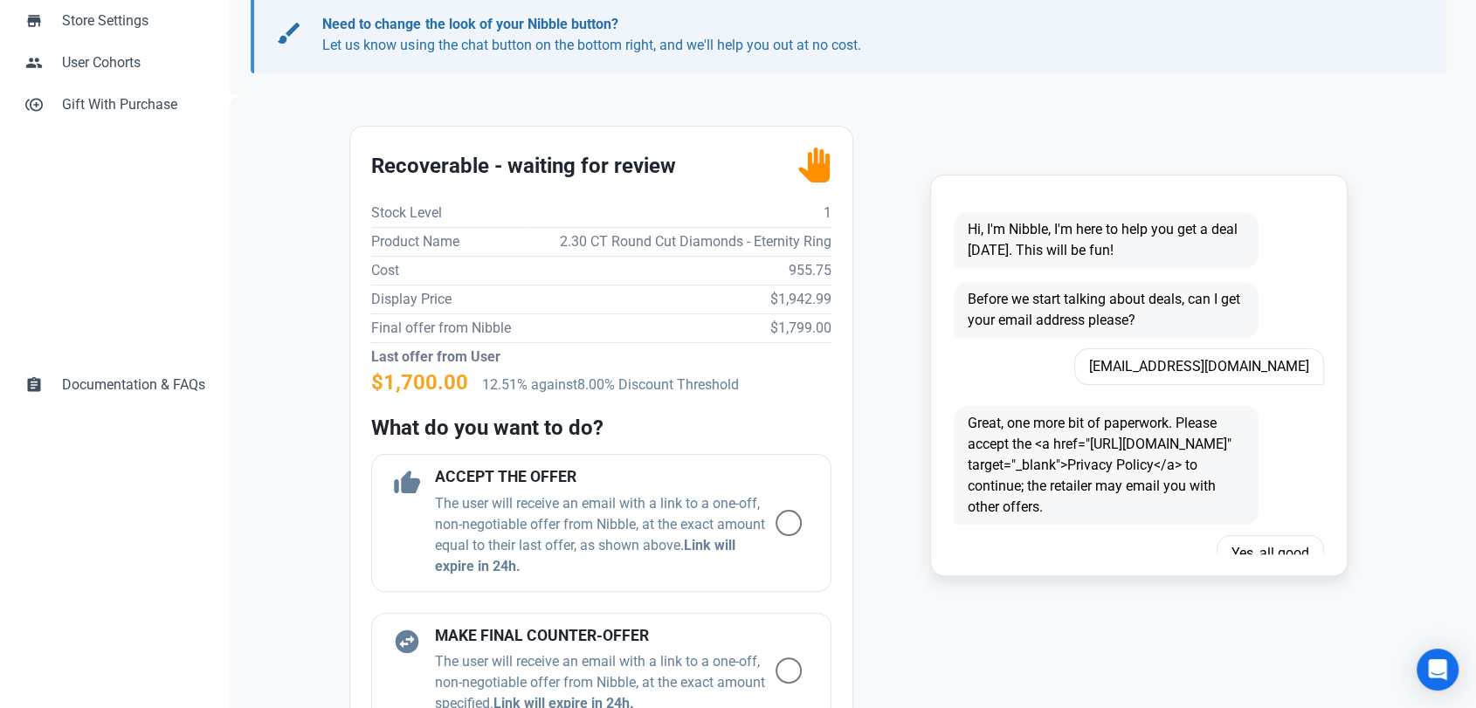
click at [788, 298] on td "$1,942.99" at bounding box center [680, 299] width 301 height 29
copy td "1,942.99"
click at [609, 406] on div "Stock Level 1 Product Name 2.30 CT Round Cut Diamonds - Eternity Ring Cost 955.…" at bounding box center [601, 543] width 460 height 689
click at [484, 624] on div "swap_horizontal_circle MAKE FINAL COUNTER-OFFER The user will receive an email …" at bounding box center [601, 671] width 460 height 117
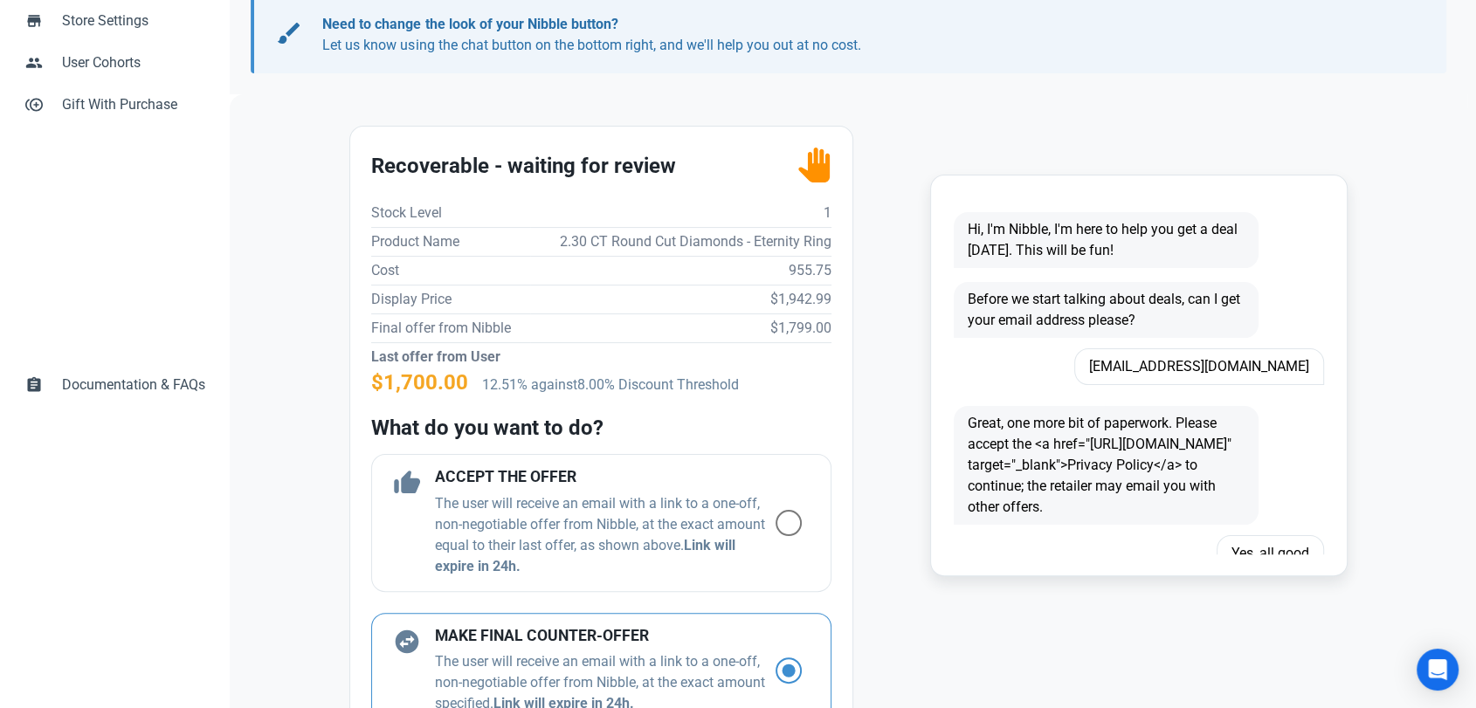
radio input "true"
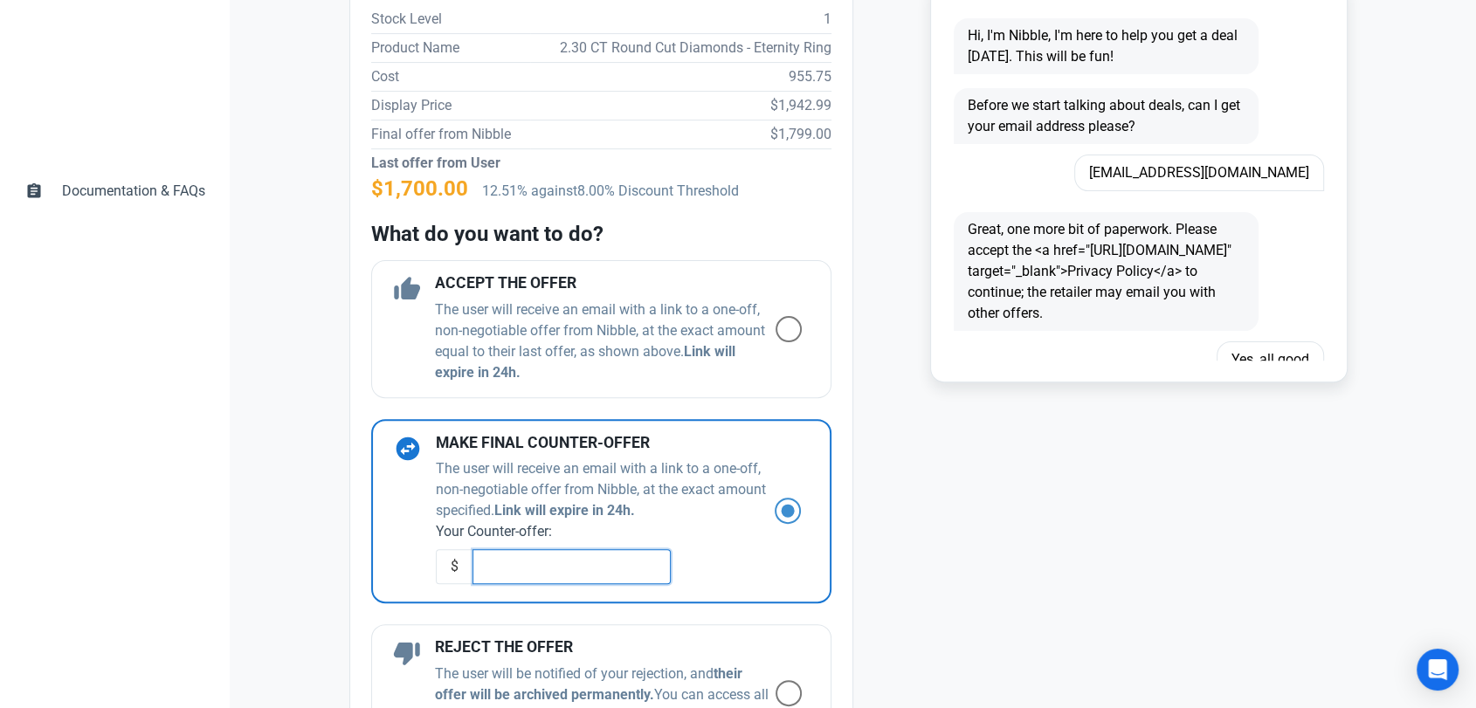
click at [501, 579] on input "text" at bounding box center [572, 566] width 198 height 35
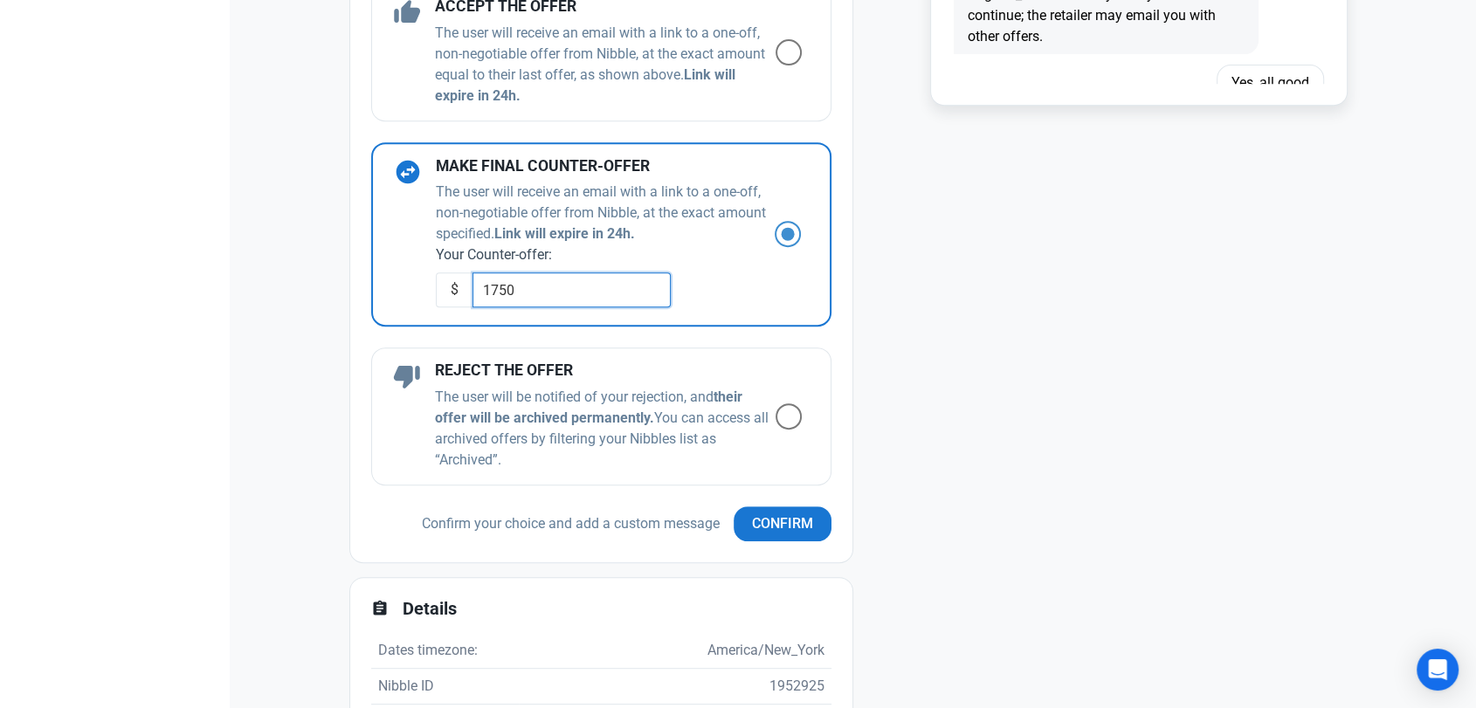
scroll to position [873, 0]
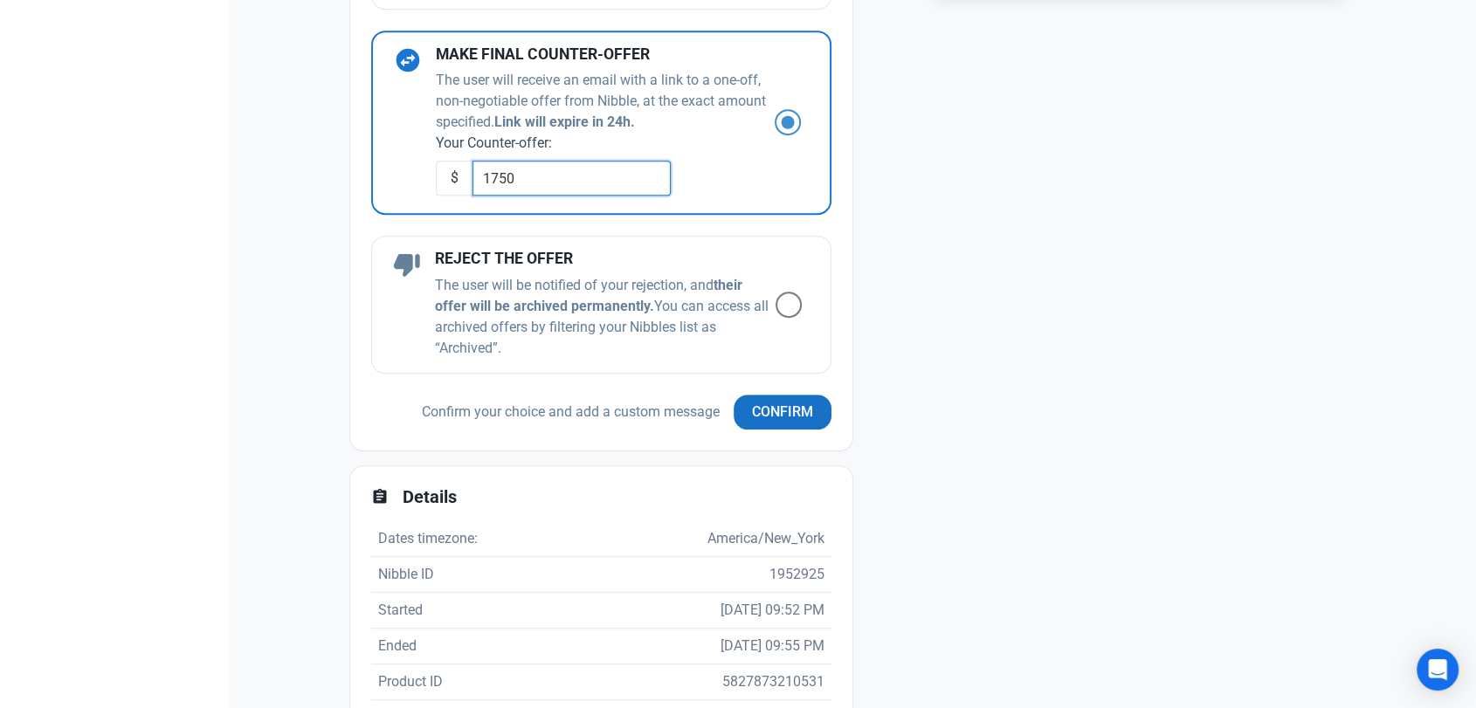
type input "1750"
click at [752, 407] on span "Confirm" at bounding box center [782, 412] width 61 height 21
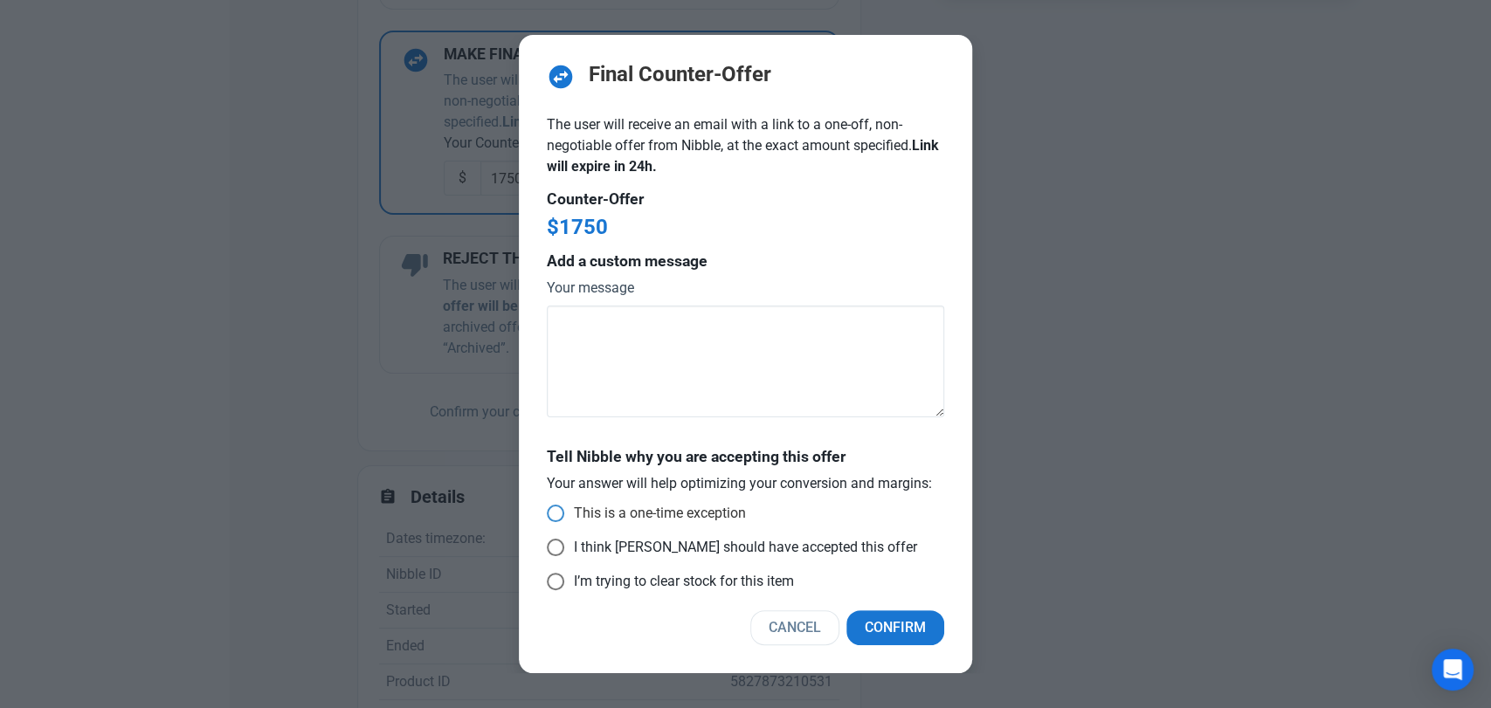
click at [597, 514] on span "This is a one-time exception" at bounding box center [655, 513] width 182 height 17
click at [558, 514] on input "This is a one-time exception" at bounding box center [552, 513] width 11 height 11
radio input "true"
click at [878, 621] on span "Confirm" at bounding box center [895, 628] width 61 height 21
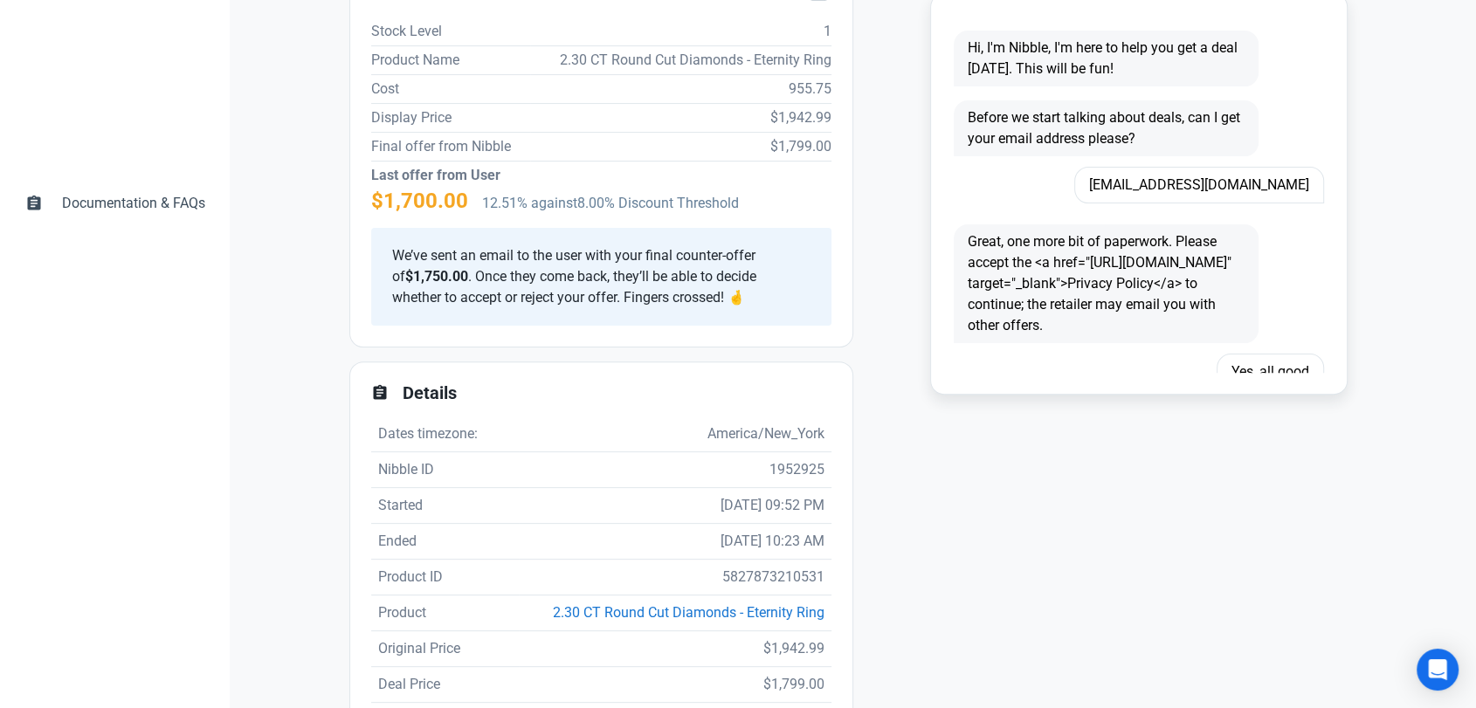
scroll to position [231, 0]
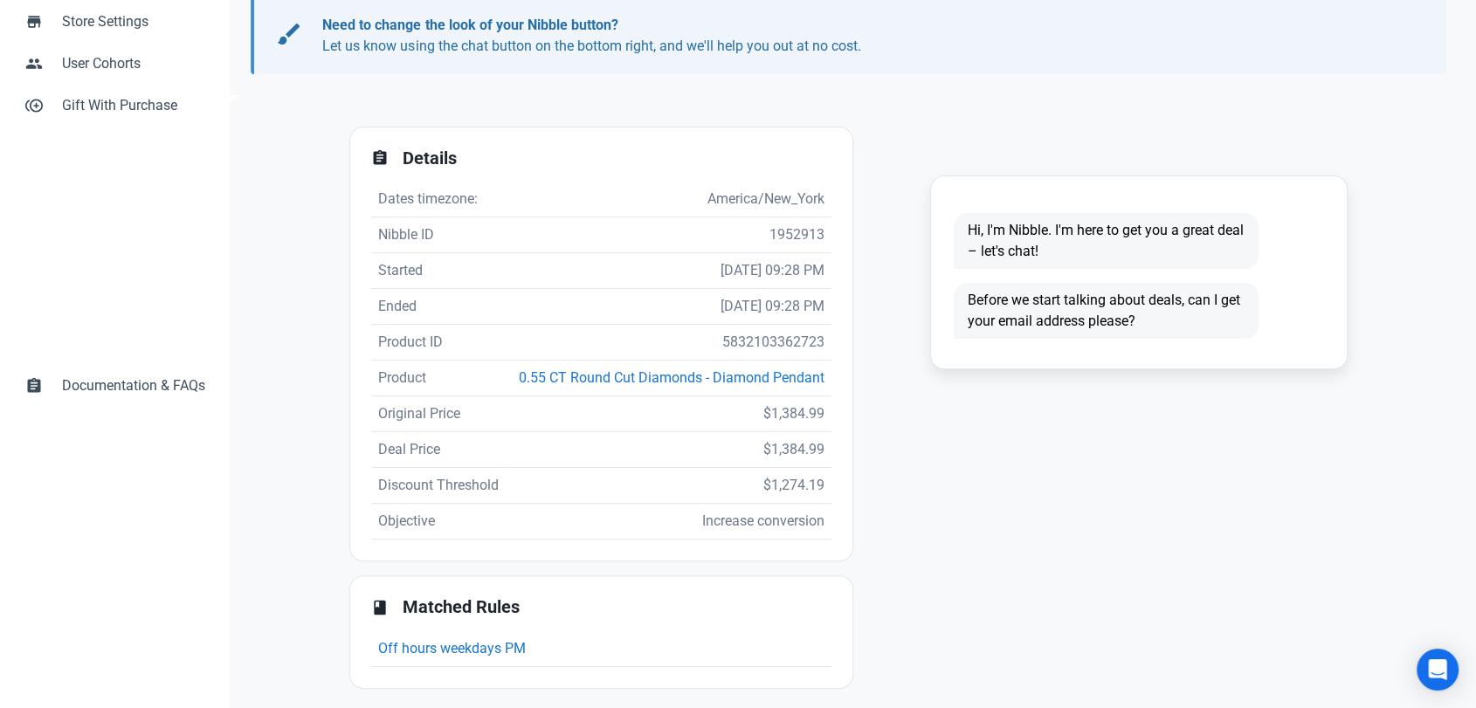
scroll to position [291, 0]
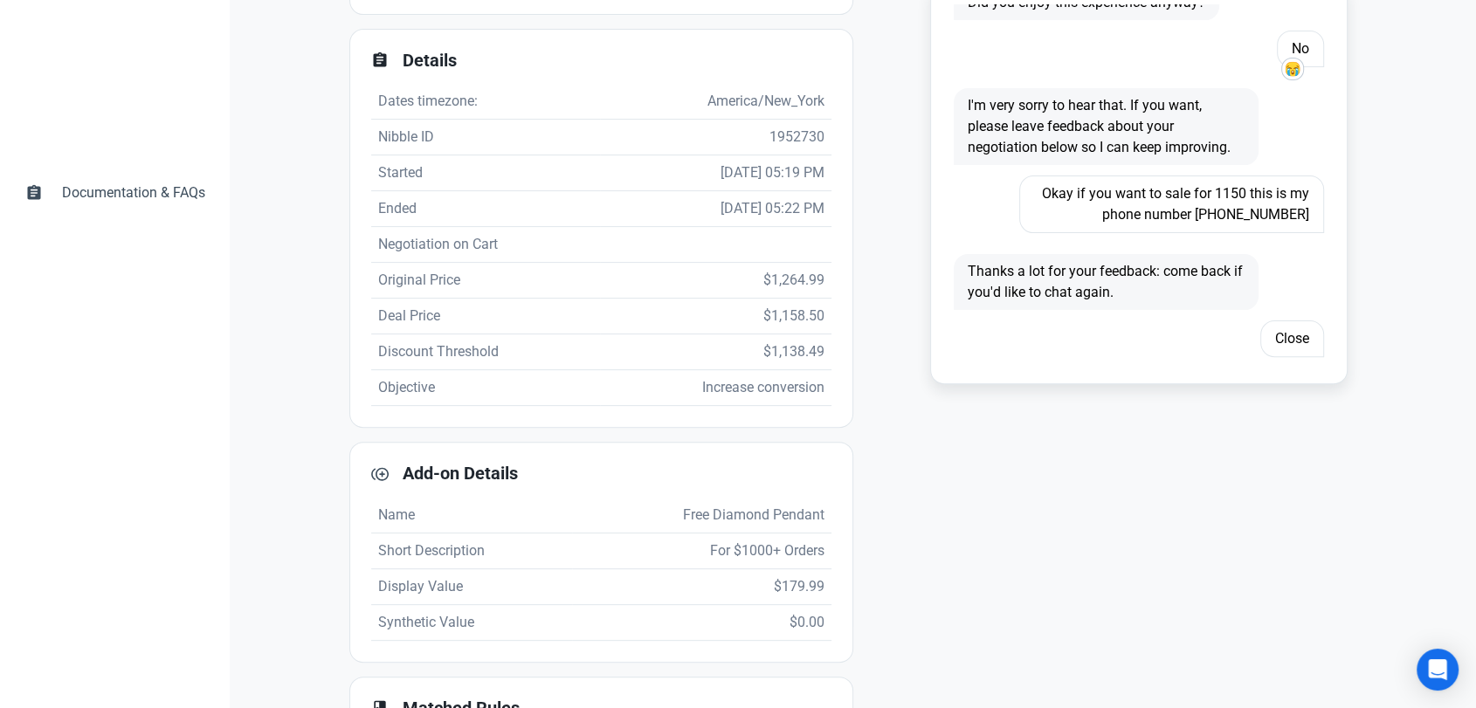
scroll to position [496, 0]
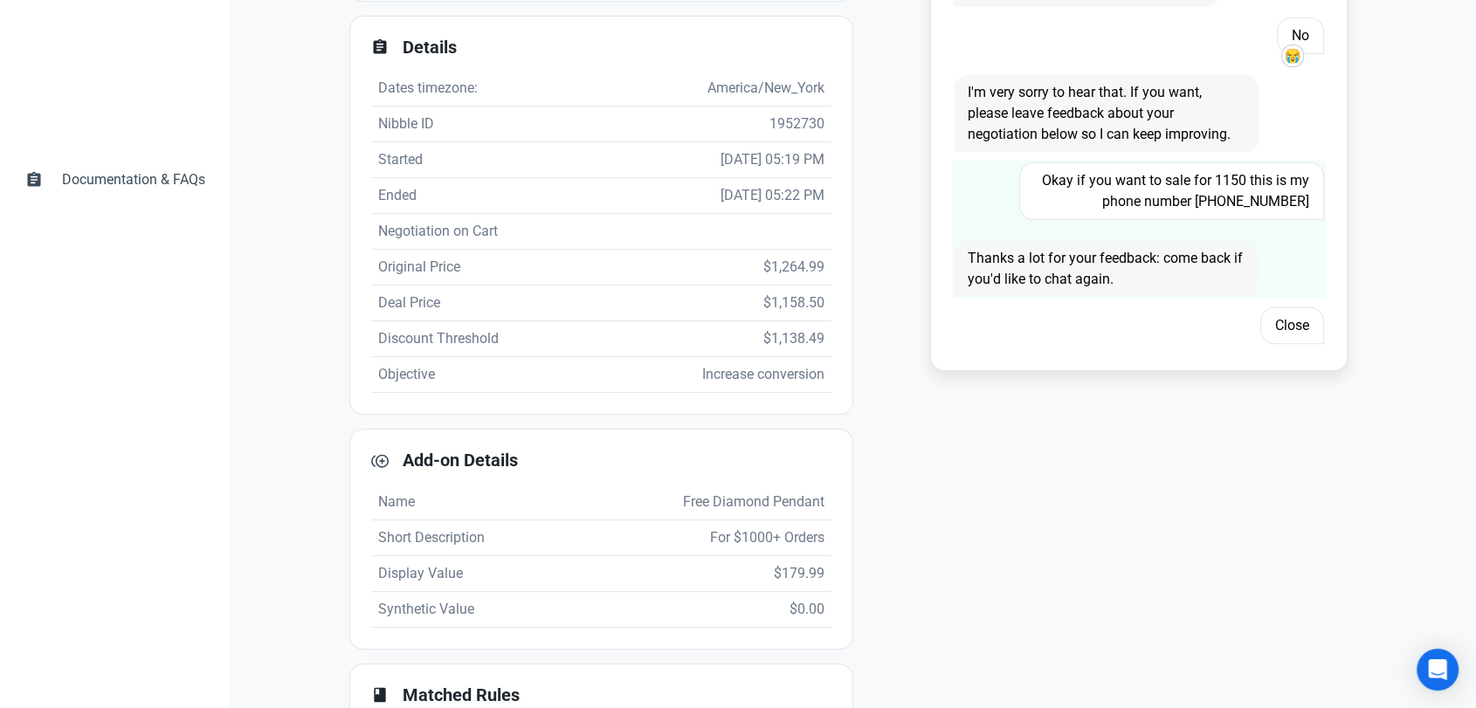
click at [1238, 194] on span "Okay if you want to sale for 1150 this is my phone number 4173508585" at bounding box center [1171, 191] width 305 height 58
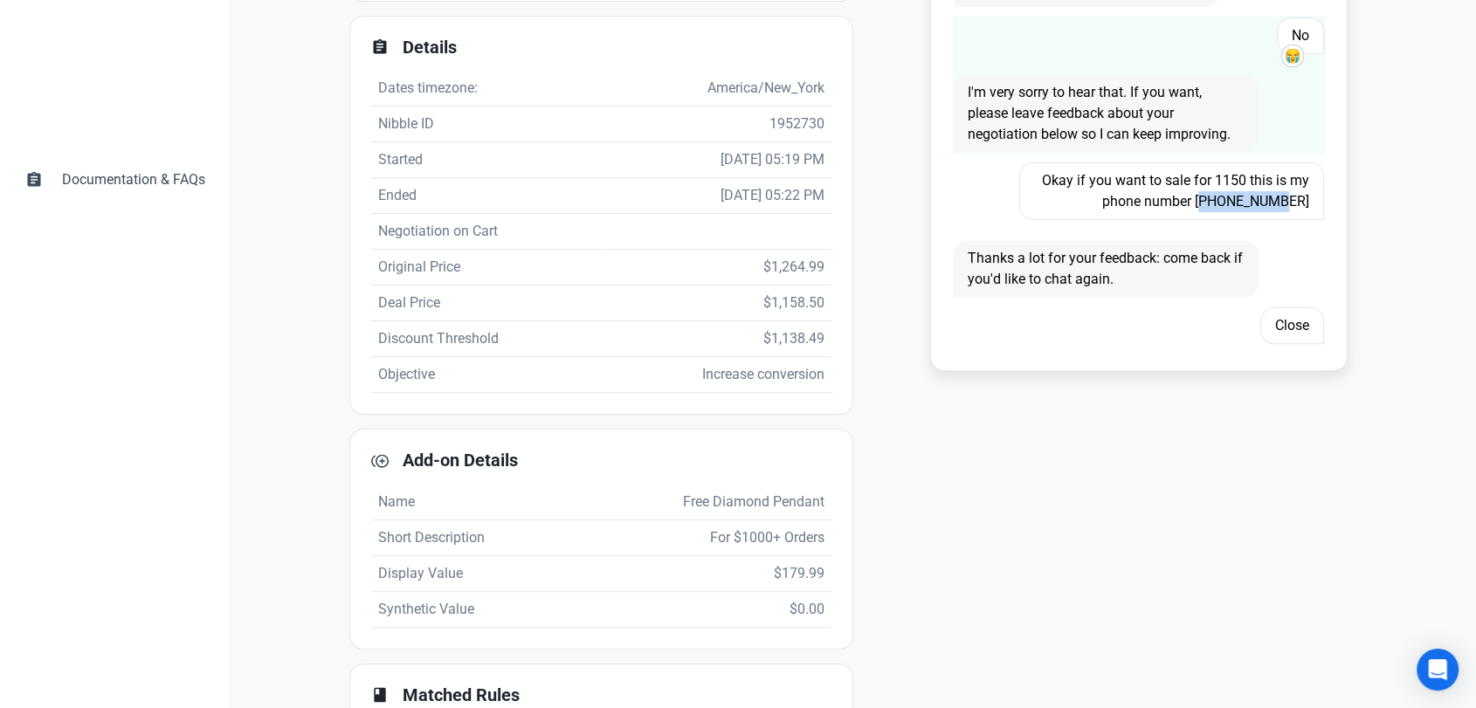
copy span "4173508585"
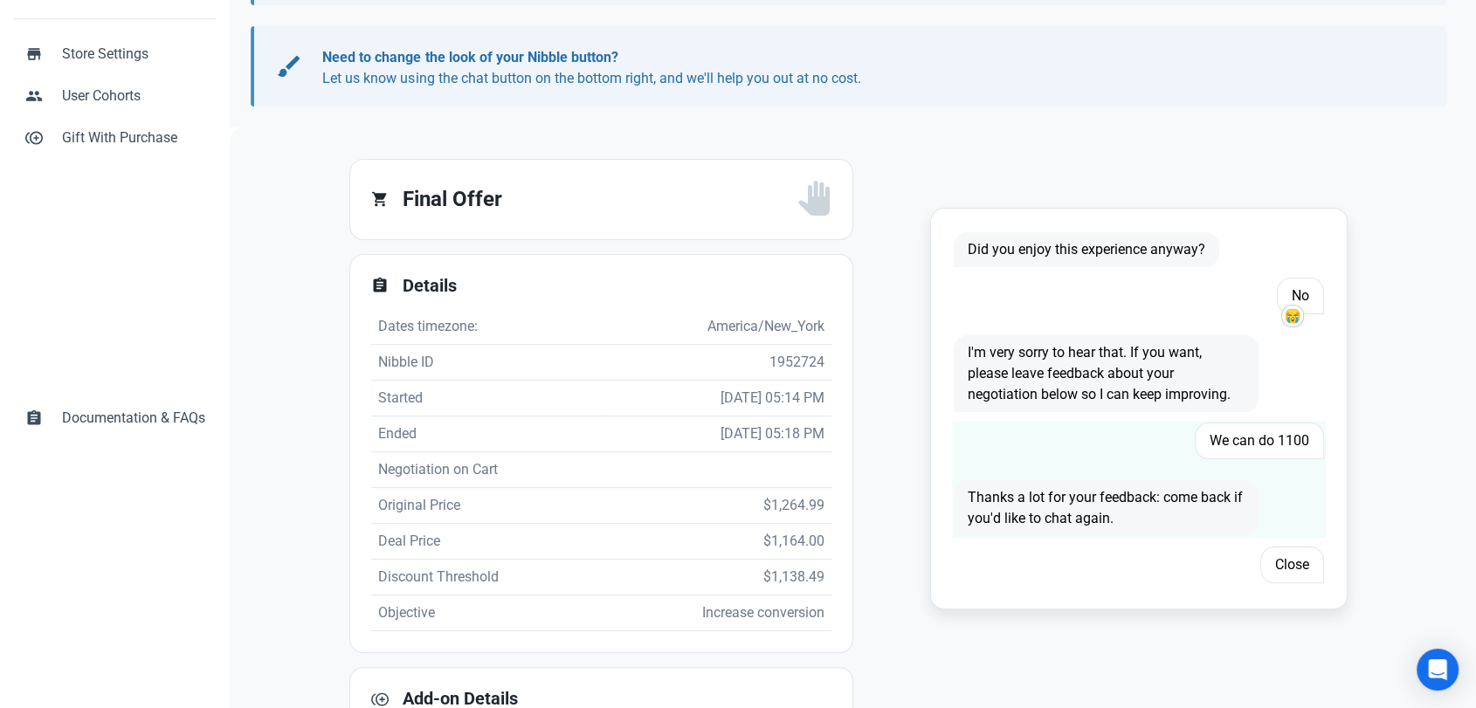
scroll to position [291, 0]
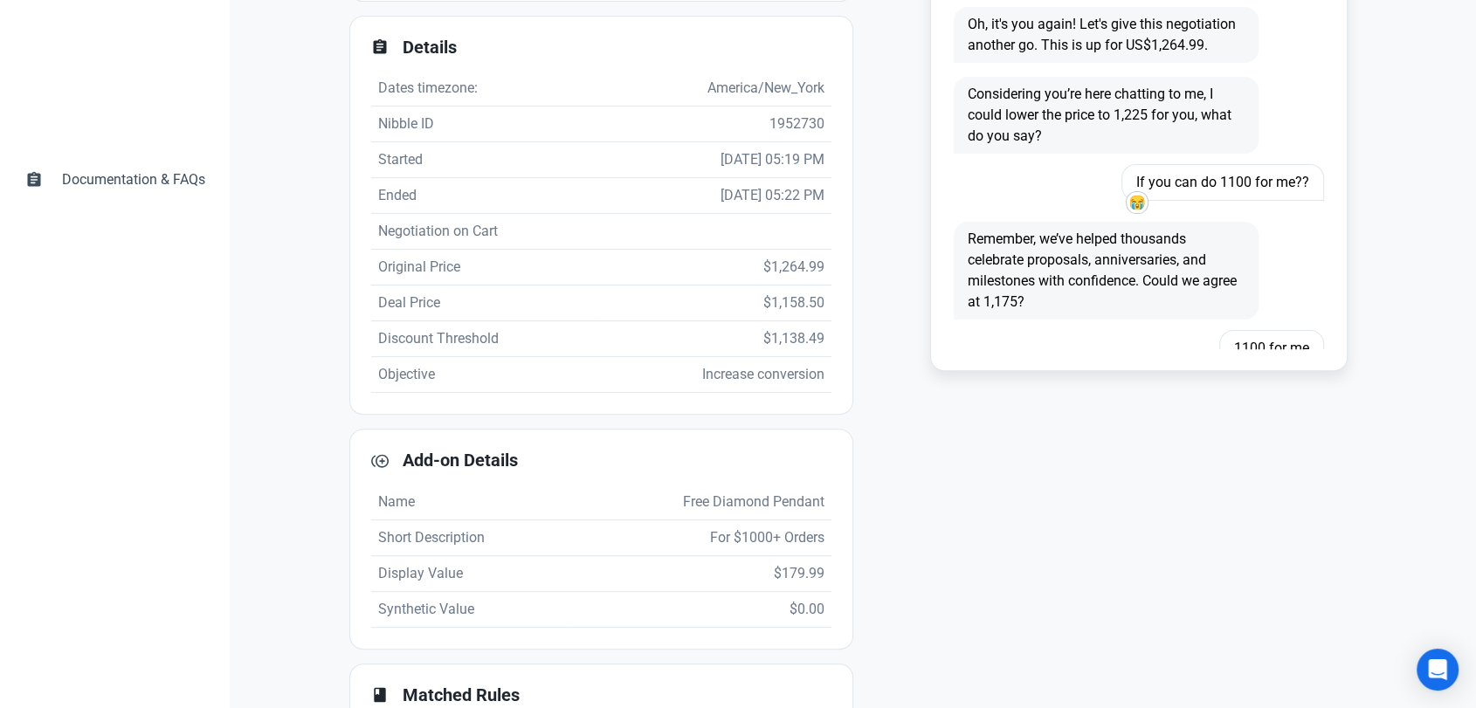
scroll to position [1212, 0]
